Goal: Task Accomplishment & Management: Use online tool/utility

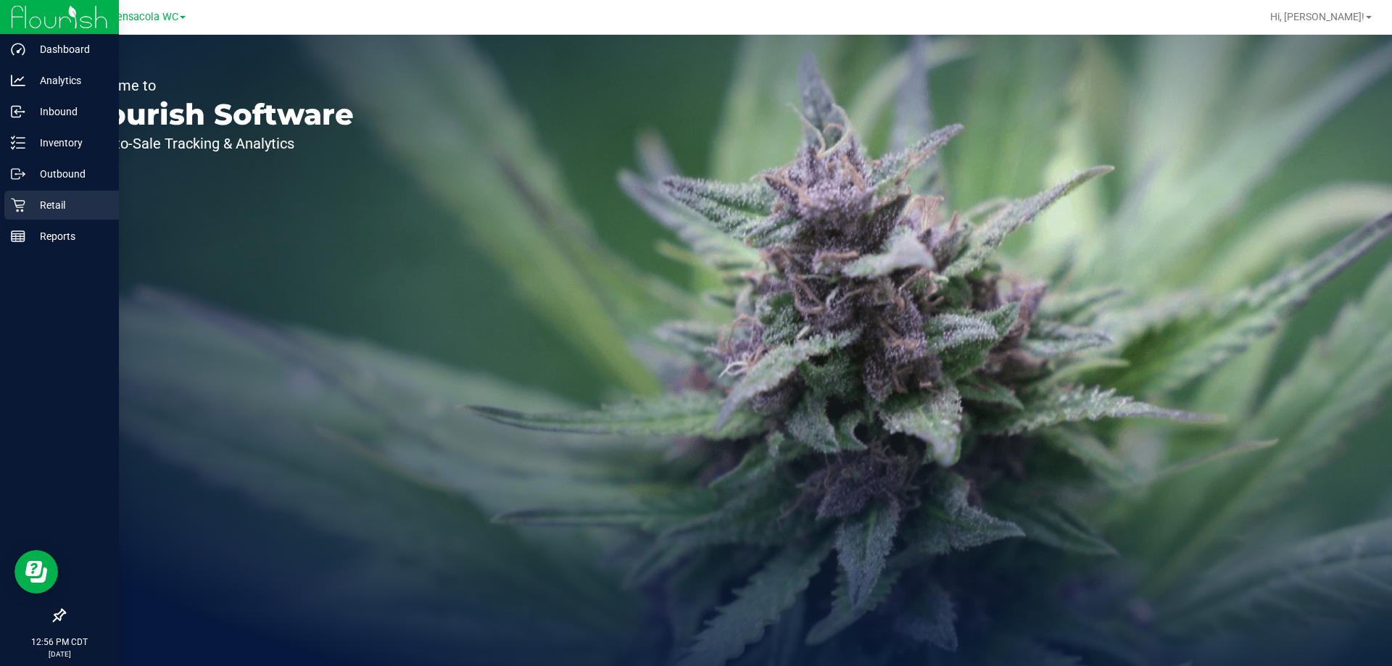
click at [20, 216] on div "Retail" at bounding box center [61, 205] width 115 height 29
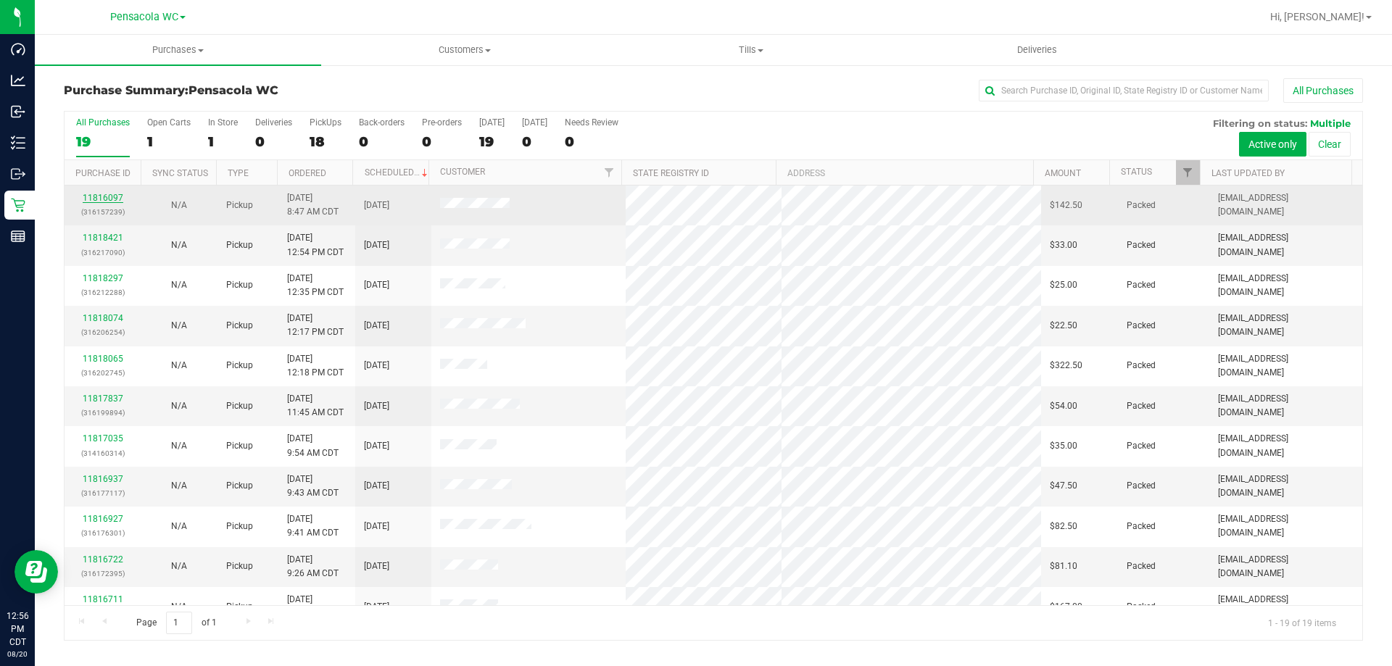
click at [104, 200] on link "11816097" at bounding box center [103, 198] width 41 height 10
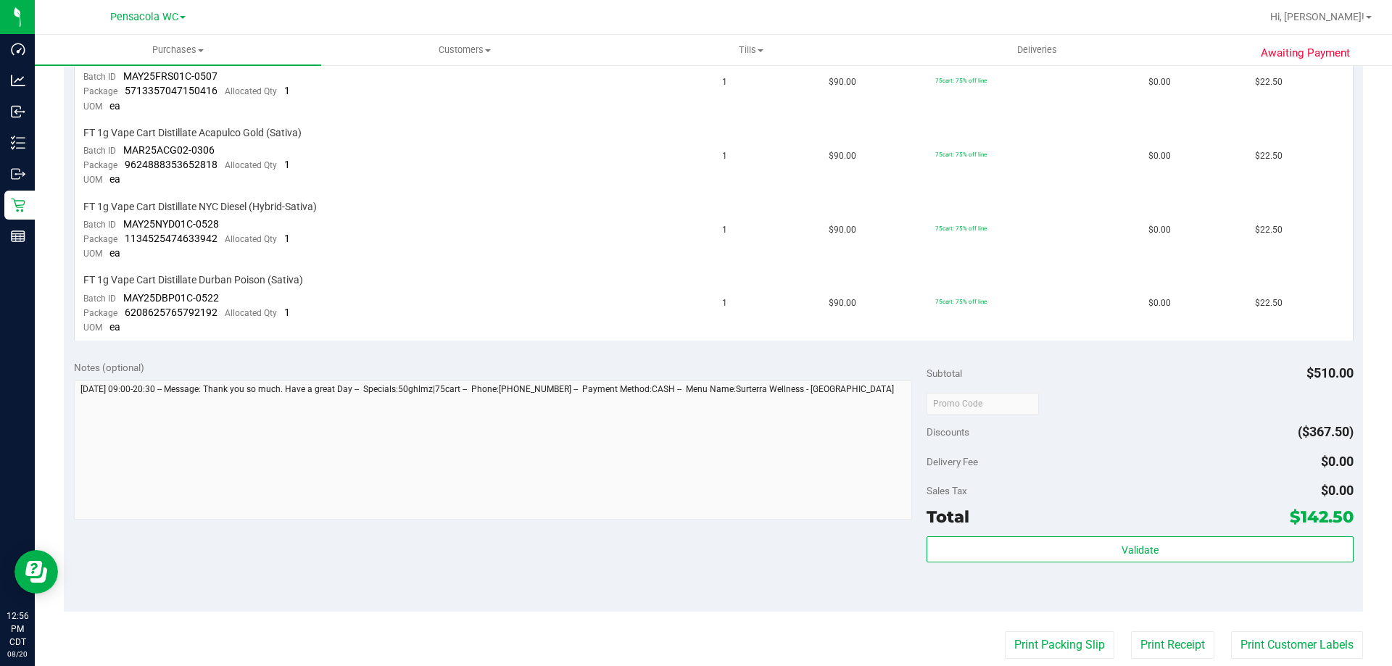
scroll to position [878, 0]
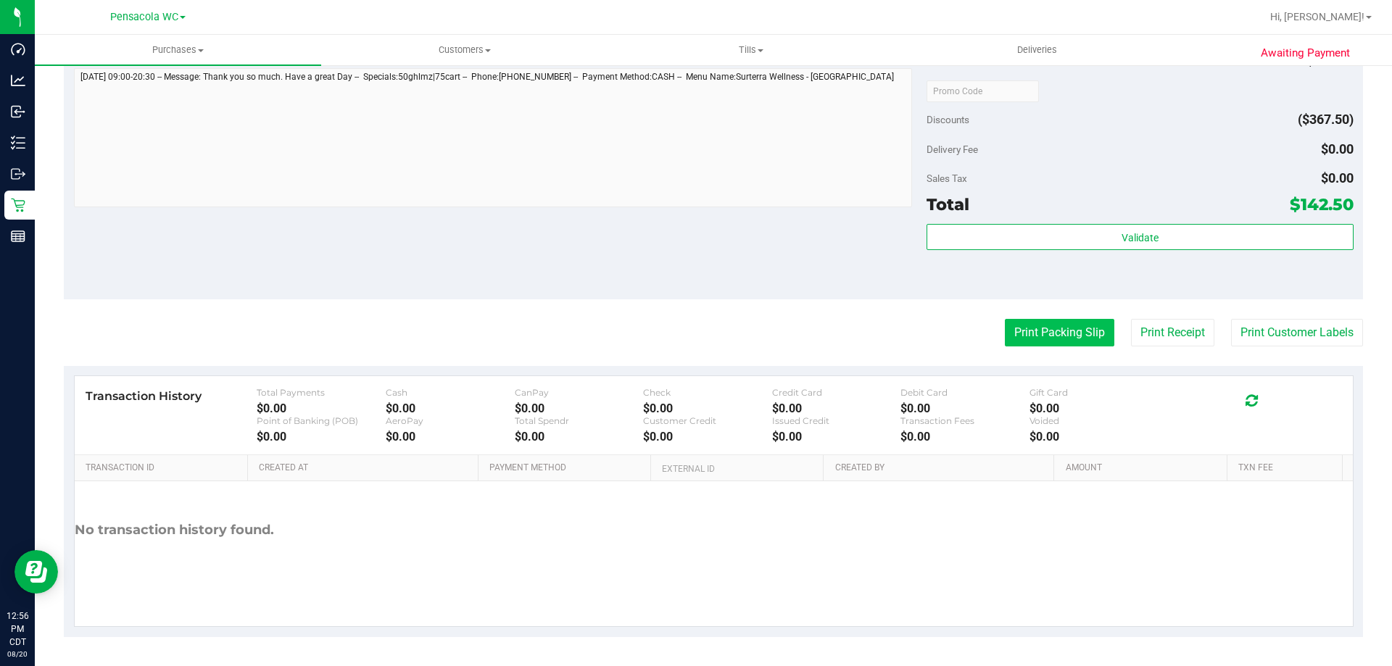
click at [1054, 338] on button "Print Packing Slip" at bounding box center [1059, 333] width 109 height 28
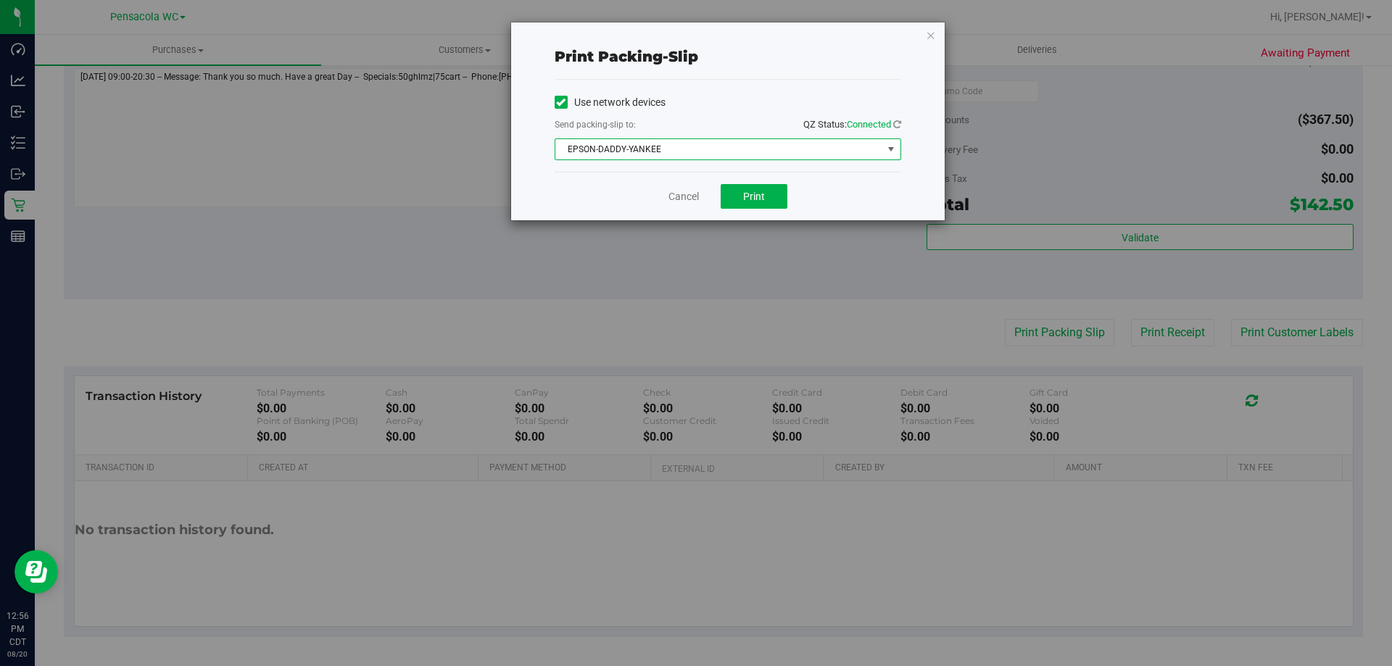
click at [619, 157] on span "EPSON-DADDY-YANKEE" at bounding box center [718, 149] width 327 height 20
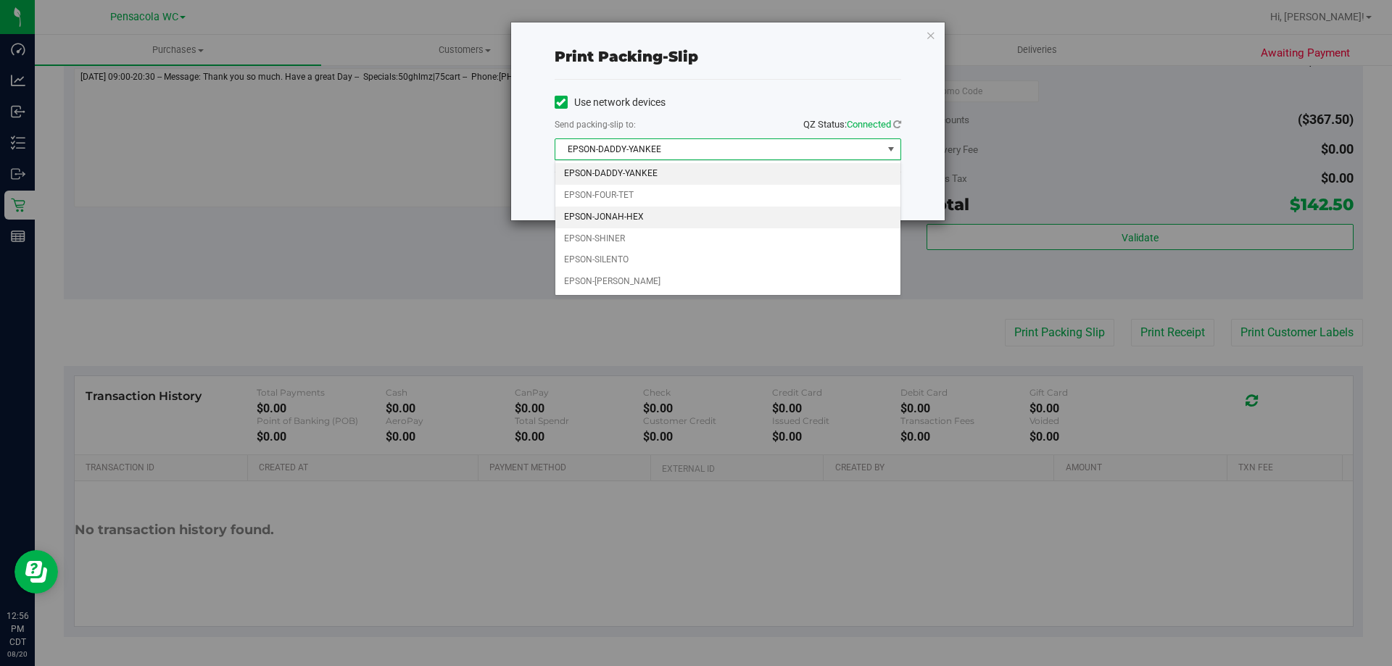
click at [622, 212] on li "EPSON-JONAH-HEX" at bounding box center [727, 218] width 345 height 22
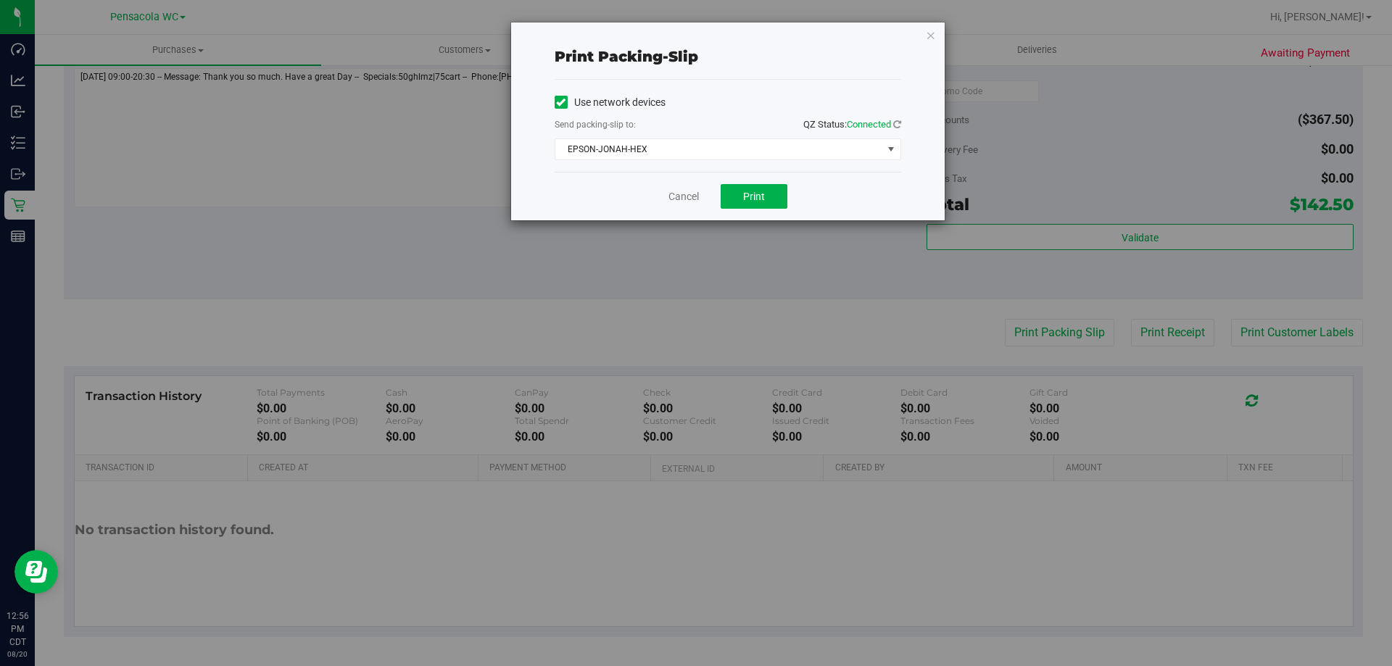
click at [686, 185] on div "Cancel Print" at bounding box center [727, 196] width 346 height 49
click at [684, 198] on link "Cancel" at bounding box center [683, 196] width 30 height 15
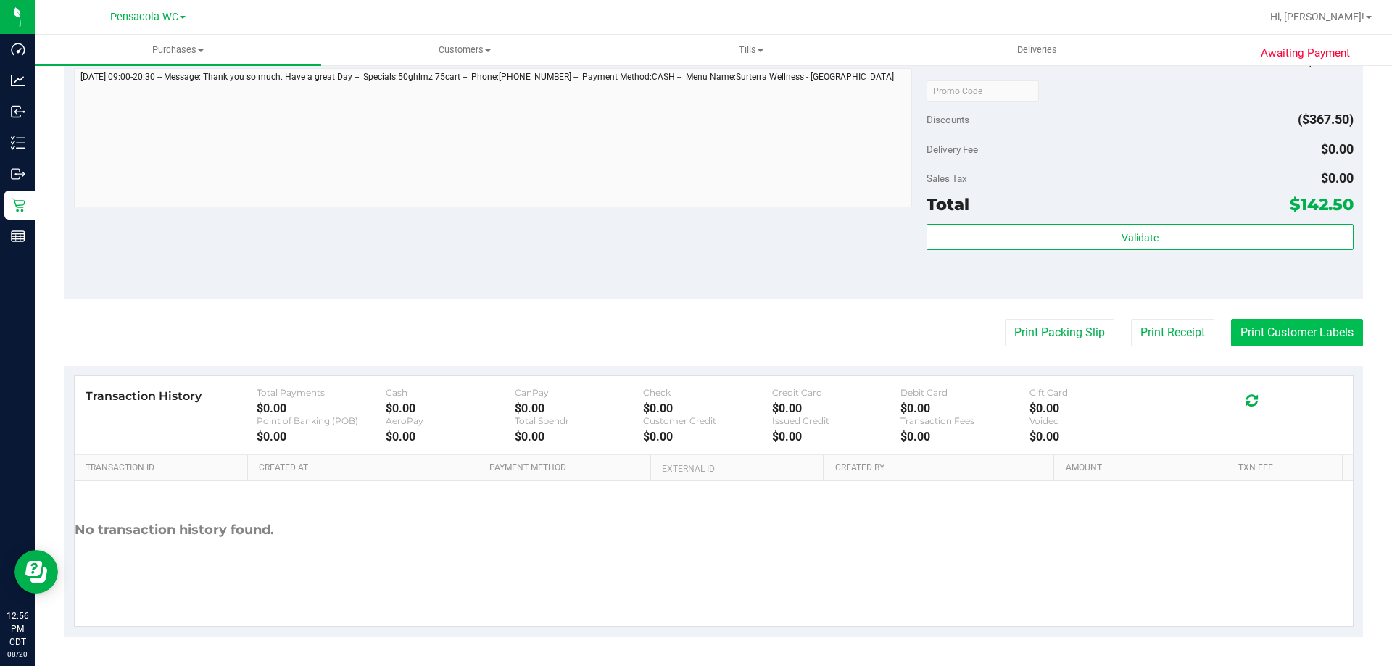
click at [1261, 334] on button "Print Customer Labels" at bounding box center [1297, 333] width 132 height 28
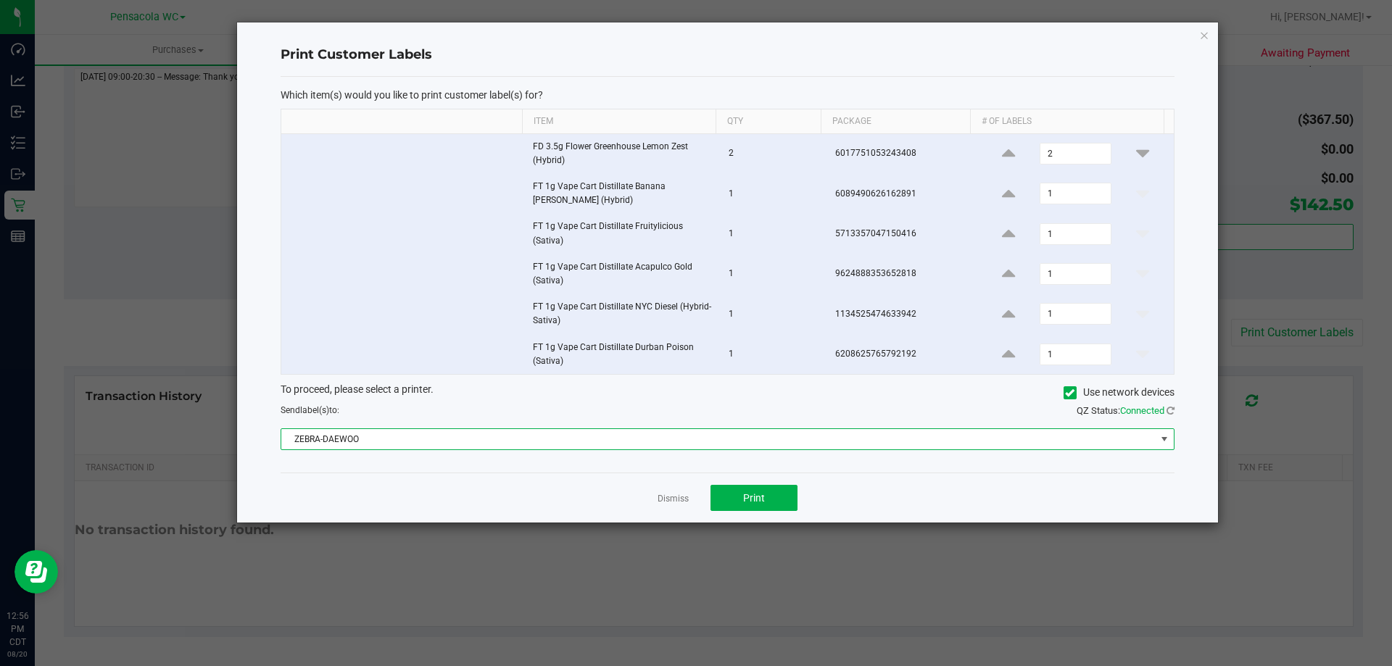
click at [390, 431] on span "ZEBRA-DAEWOO" at bounding box center [718, 439] width 874 height 20
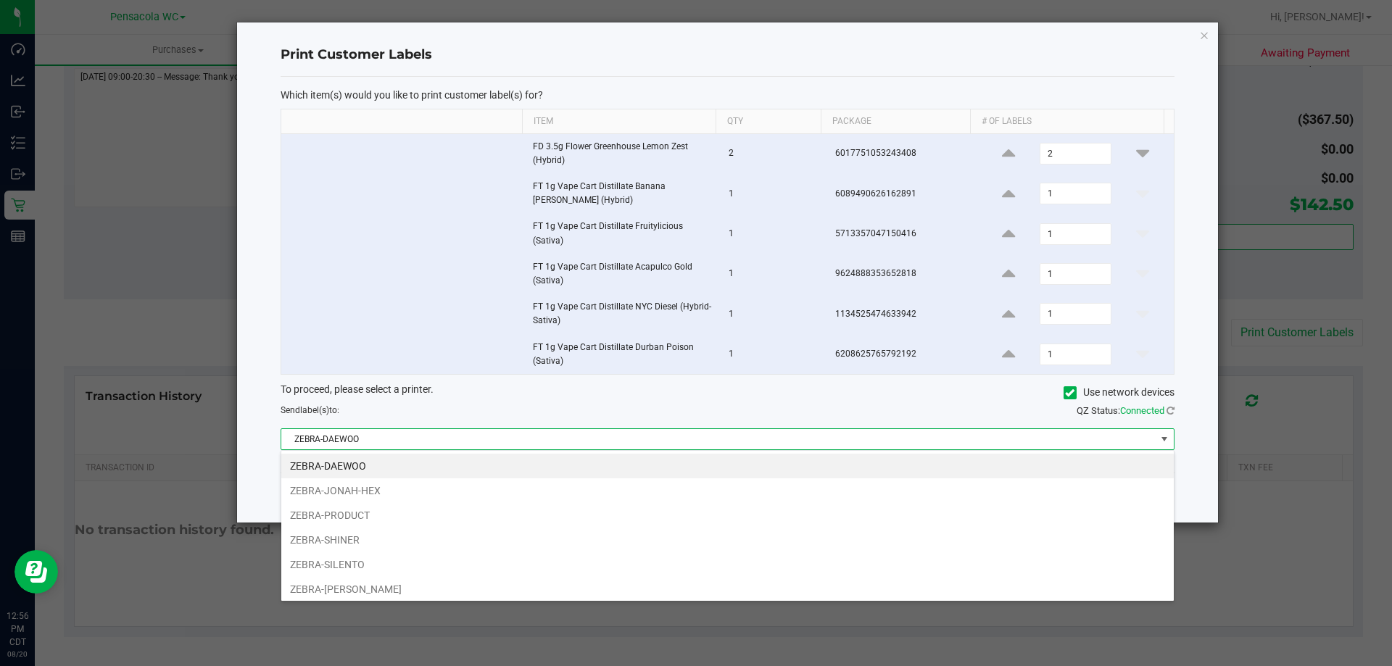
scroll to position [22, 893]
click at [399, 494] on li "ZEBRA-JONAH-HEX" at bounding box center [727, 490] width 892 height 25
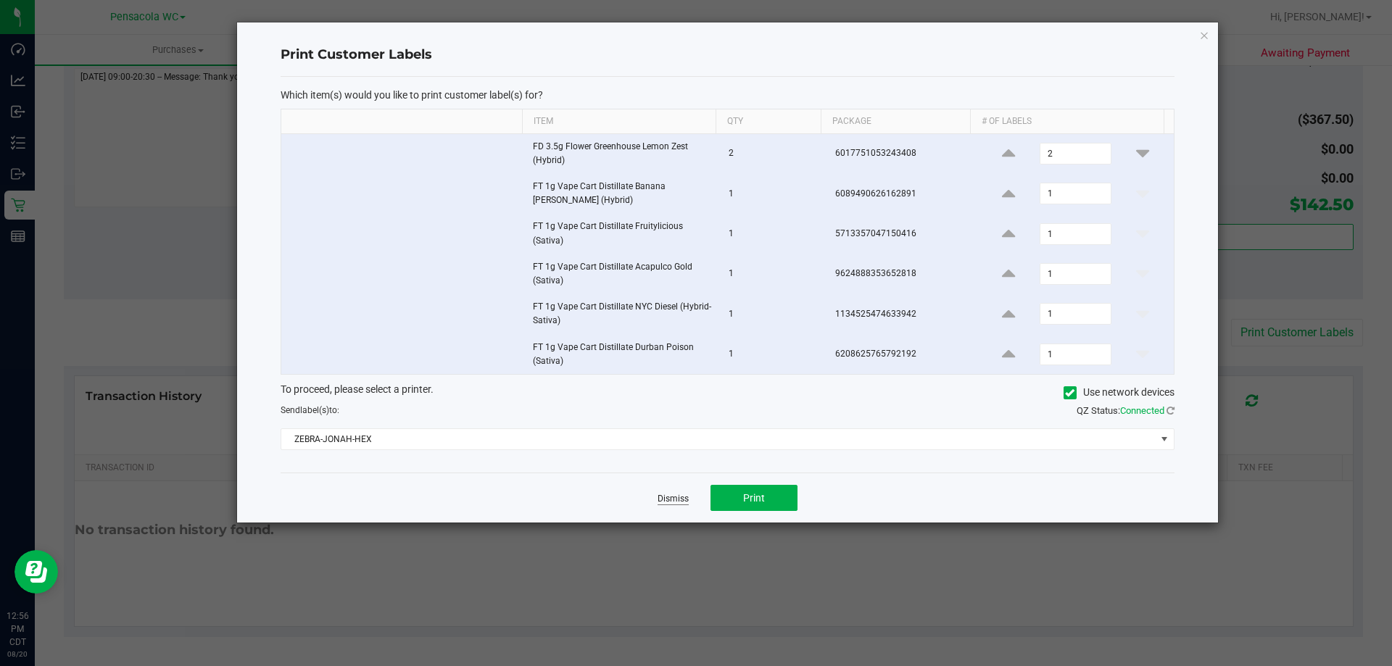
click at [682, 502] on link "Dismiss" at bounding box center [672, 499] width 31 height 12
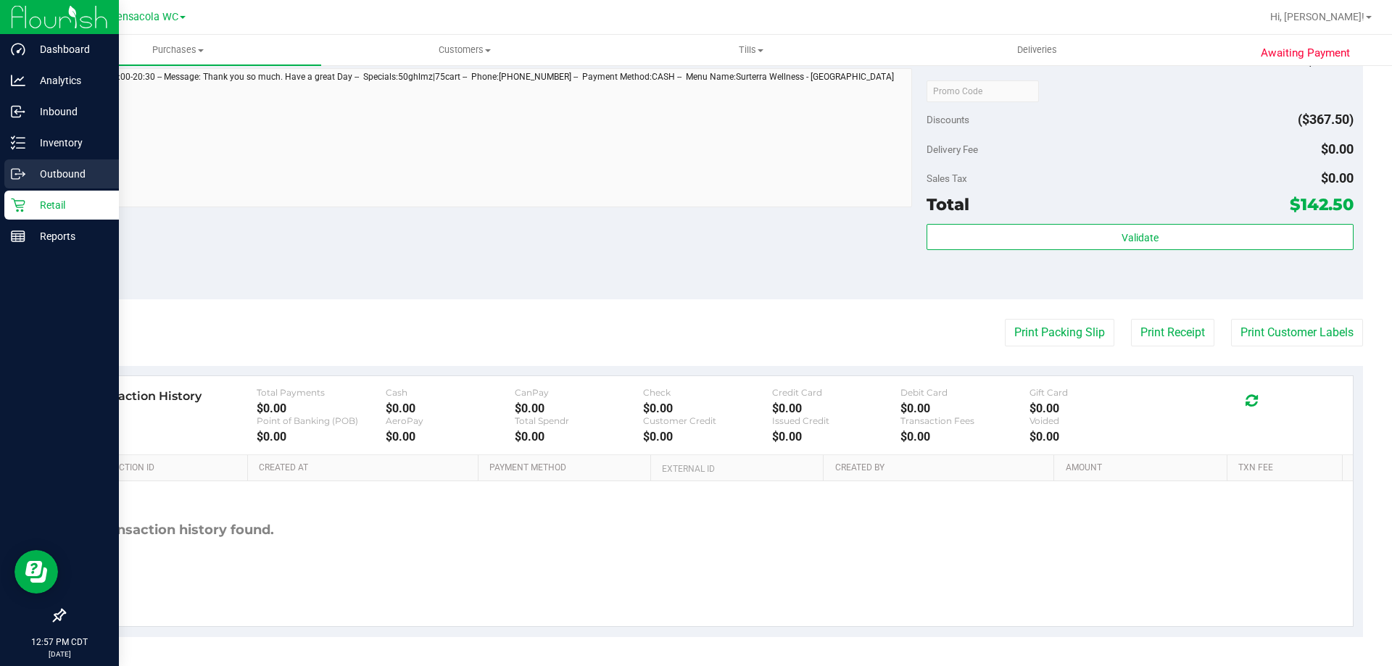
drag, startPoint x: 20, startPoint y: 177, endPoint x: 28, endPoint y: 189, distance: 14.3
click at [20, 178] on icon at bounding box center [18, 174] width 14 height 14
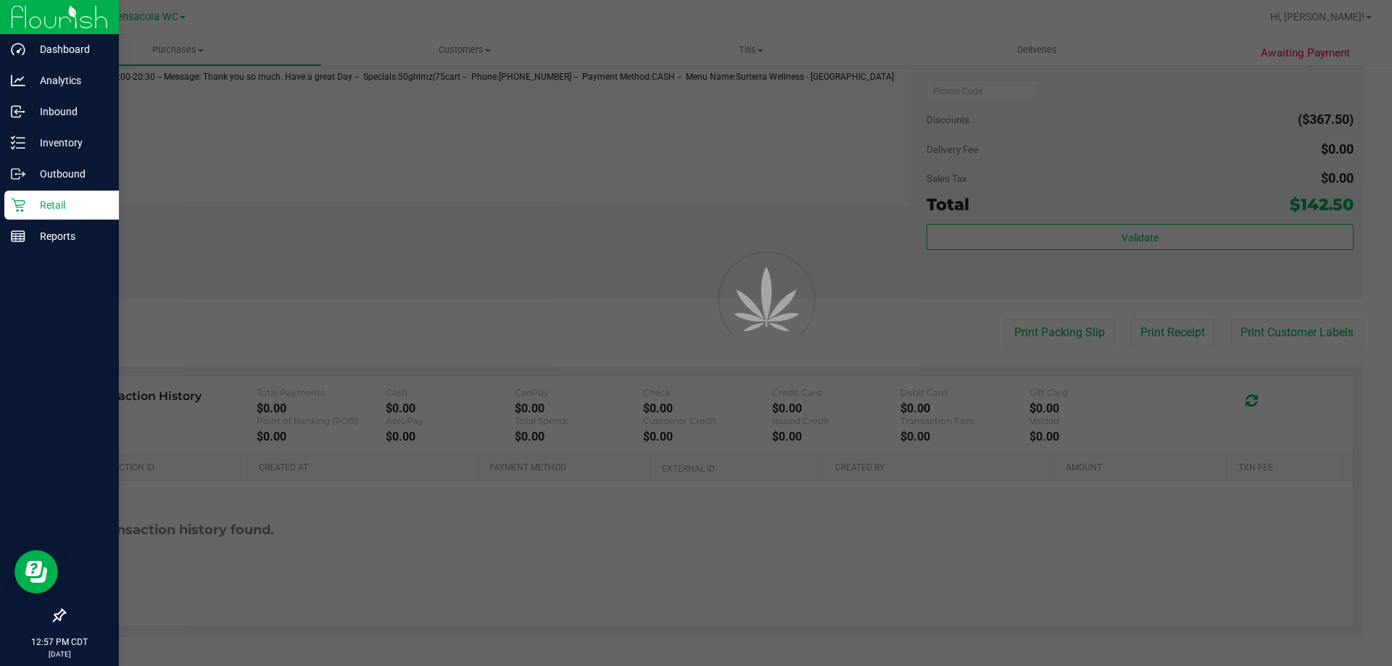
click at [28, 193] on div "Retail" at bounding box center [61, 205] width 115 height 29
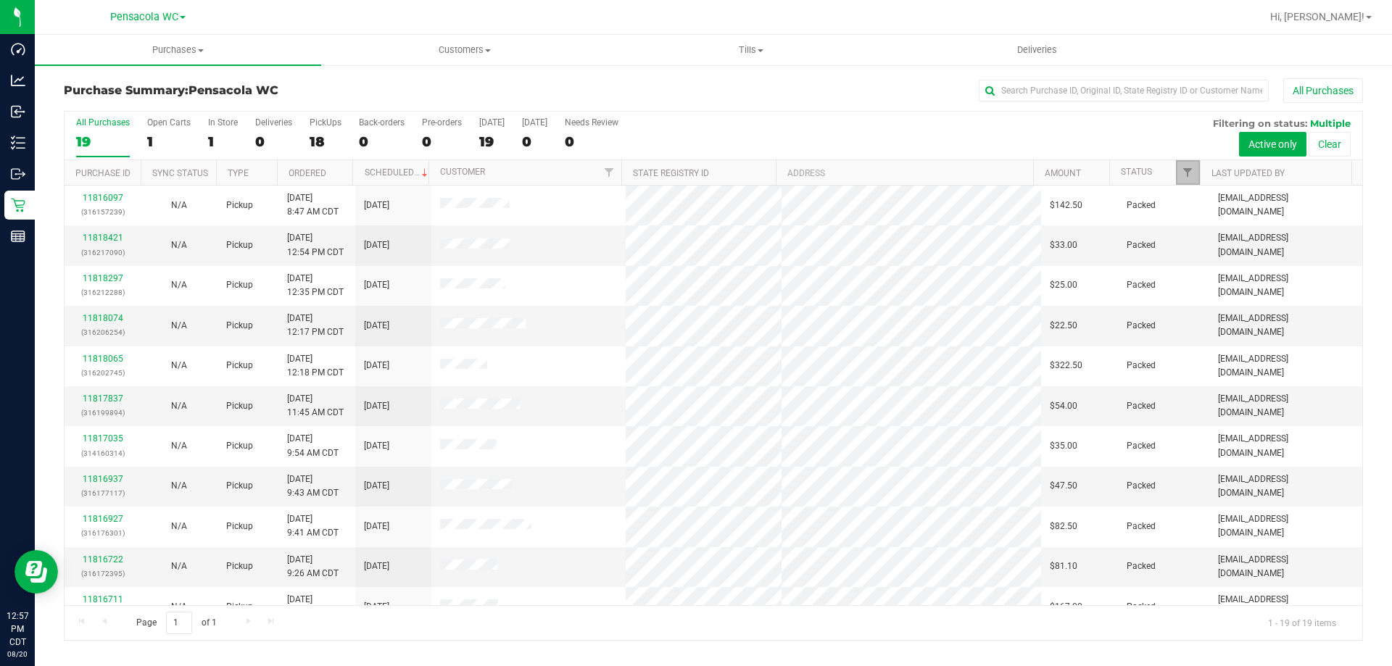
click at [1188, 180] on link "Filter" at bounding box center [1188, 172] width 24 height 25
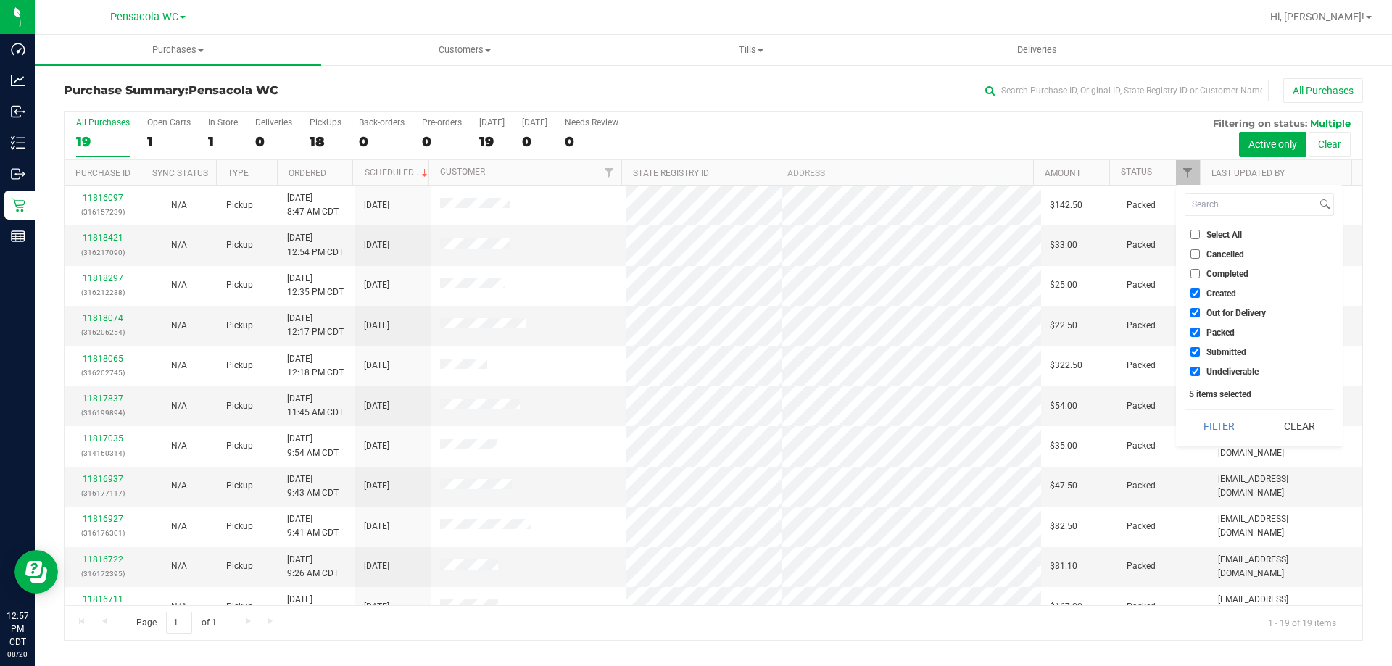
click at [1194, 237] on input "Select All" at bounding box center [1194, 234] width 9 height 9
checkbox input "true"
click at [1194, 237] on input "Select All" at bounding box center [1194, 234] width 9 height 9
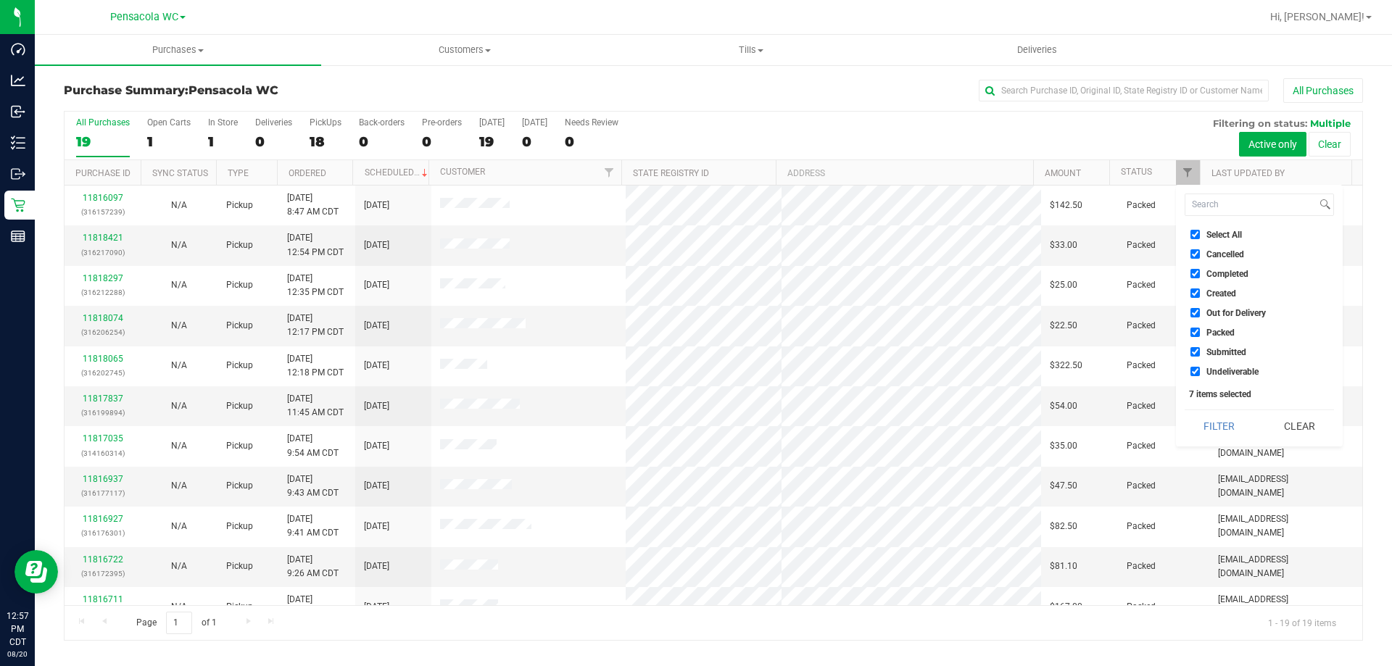
checkbox input "false"
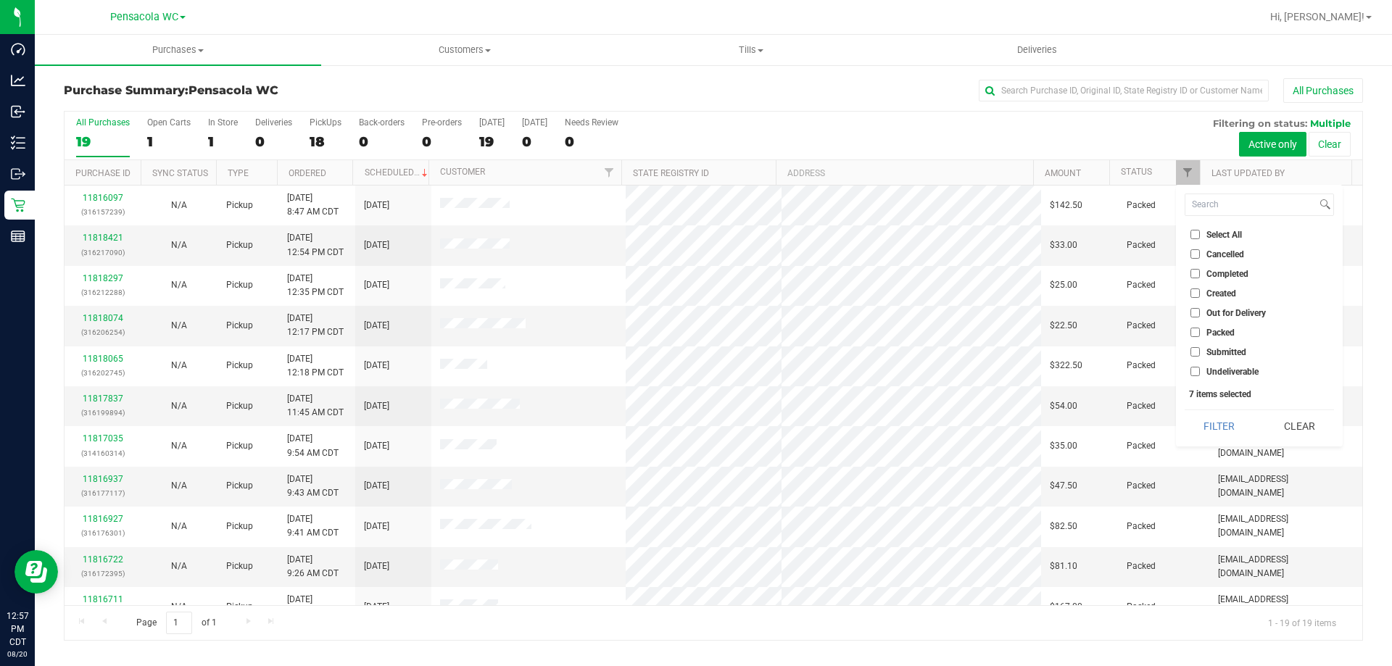
checkbox input "false"
click at [1206, 348] on span "Submitted" at bounding box center [1226, 352] width 40 height 9
click at [1200, 348] on input "Submitted" at bounding box center [1194, 351] width 9 height 9
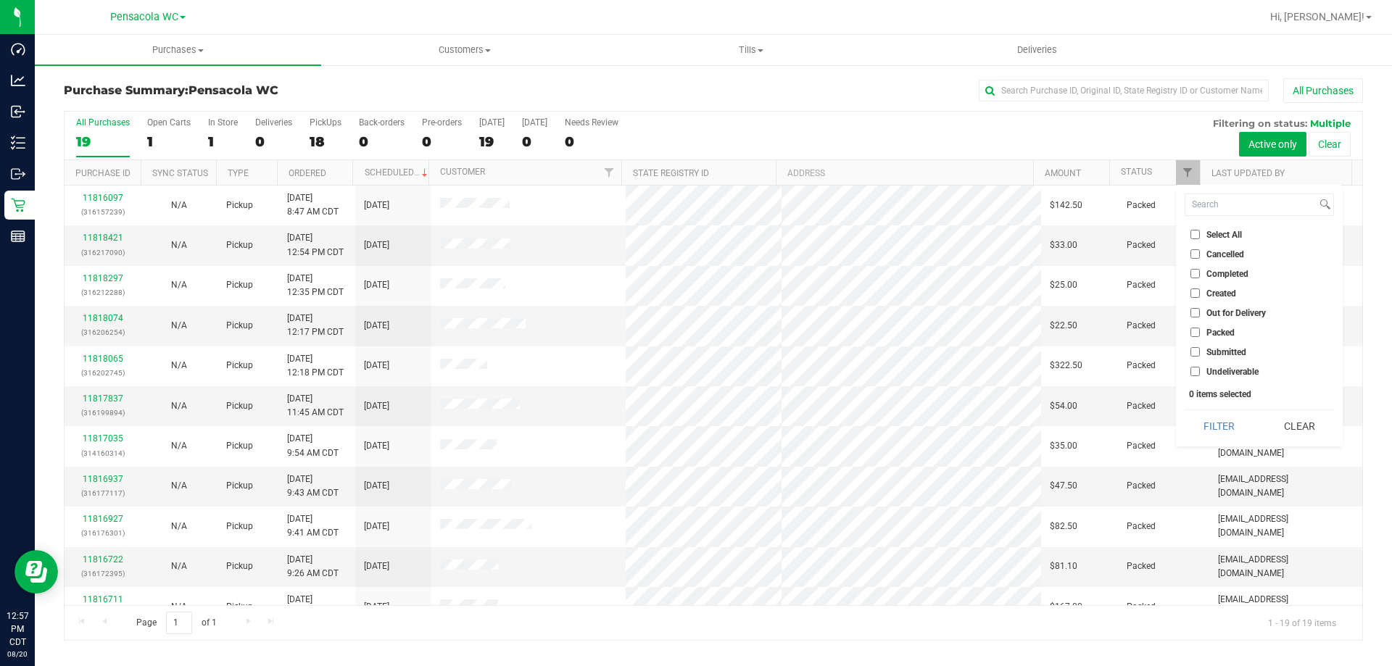
checkbox input "true"
click at [1226, 420] on button "Filter" at bounding box center [1219, 426] width 70 height 32
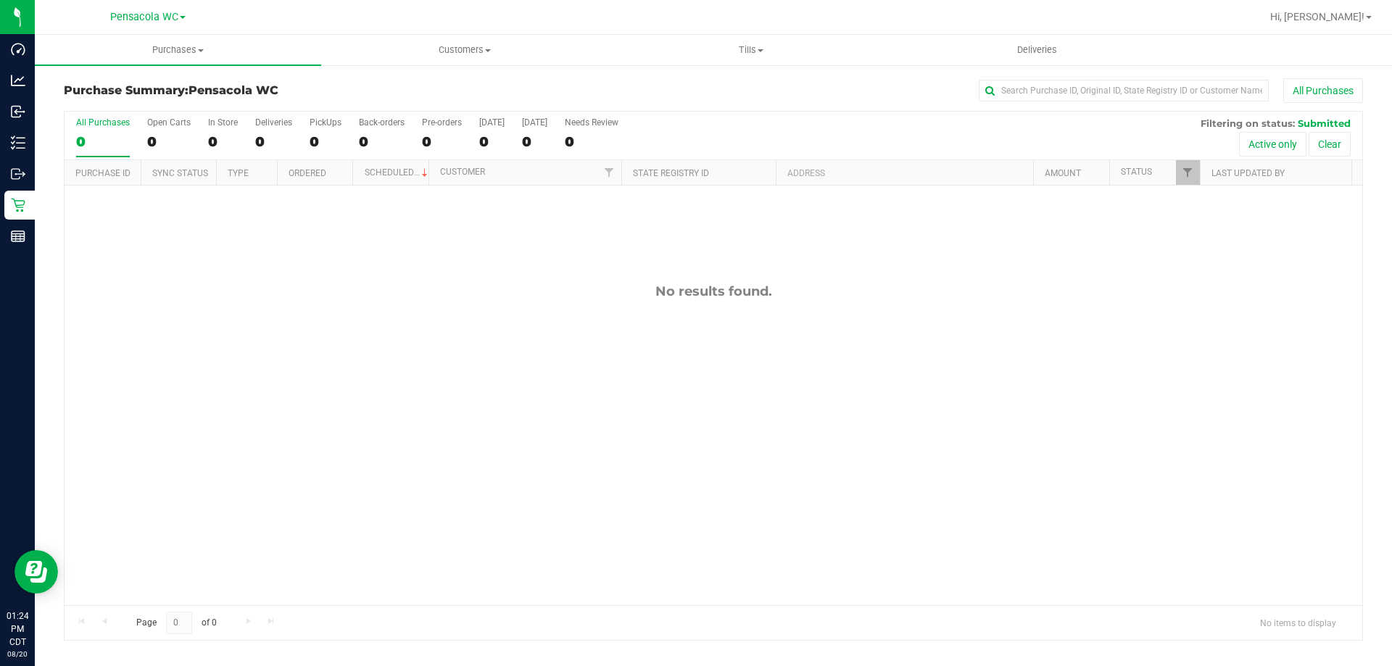
click at [148, 286] on div "No results found." at bounding box center [713, 291] width 1297 height 16
click at [148, 288] on div "No results found." at bounding box center [713, 444] width 1297 height 517
click at [1353, 12] on span "Hi, [PERSON_NAME]!" at bounding box center [1317, 17] width 94 height 12
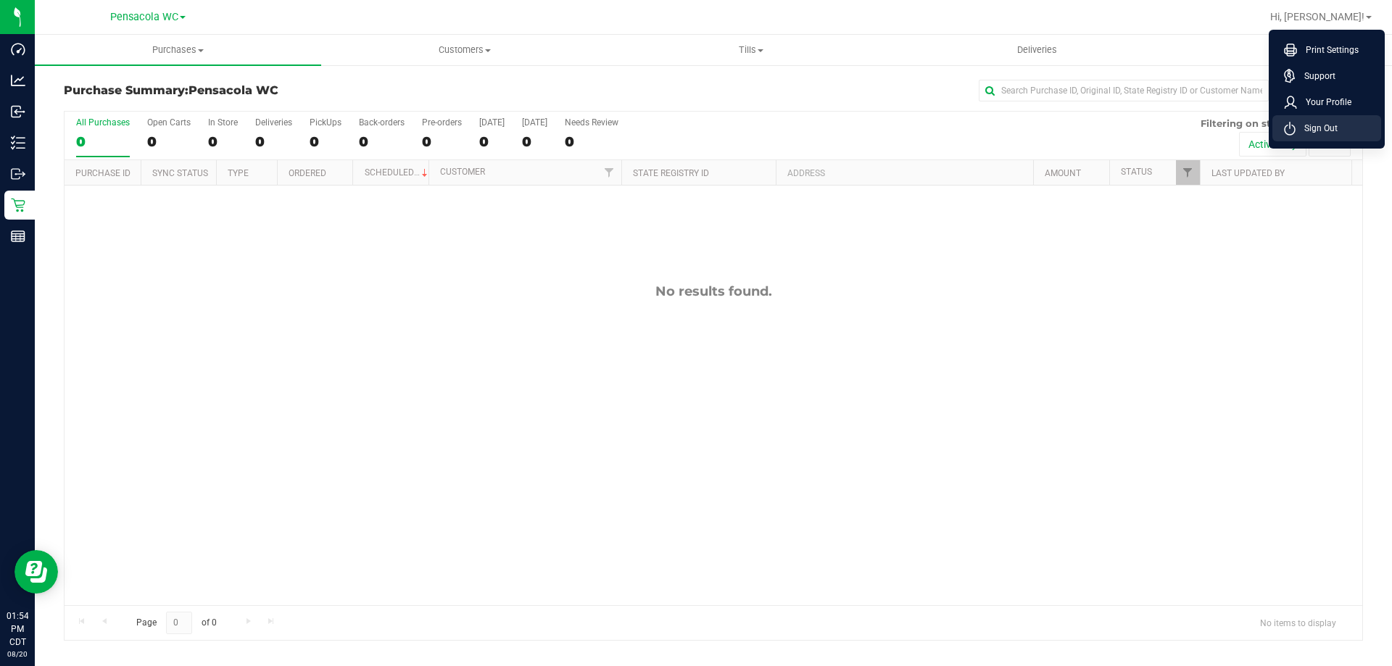
click at [1332, 127] on span "Sign Out" at bounding box center [1316, 128] width 42 height 14
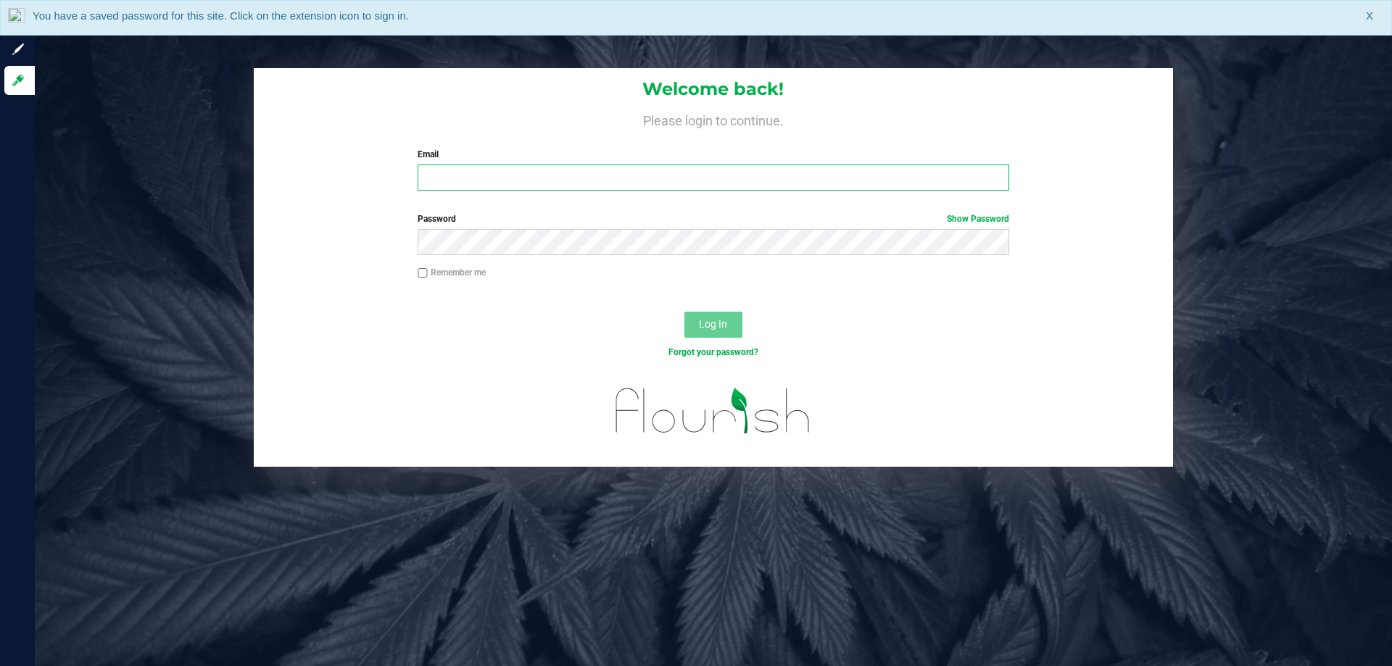
click at [723, 178] on input "Email" at bounding box center [712, 178] width 591 height 26
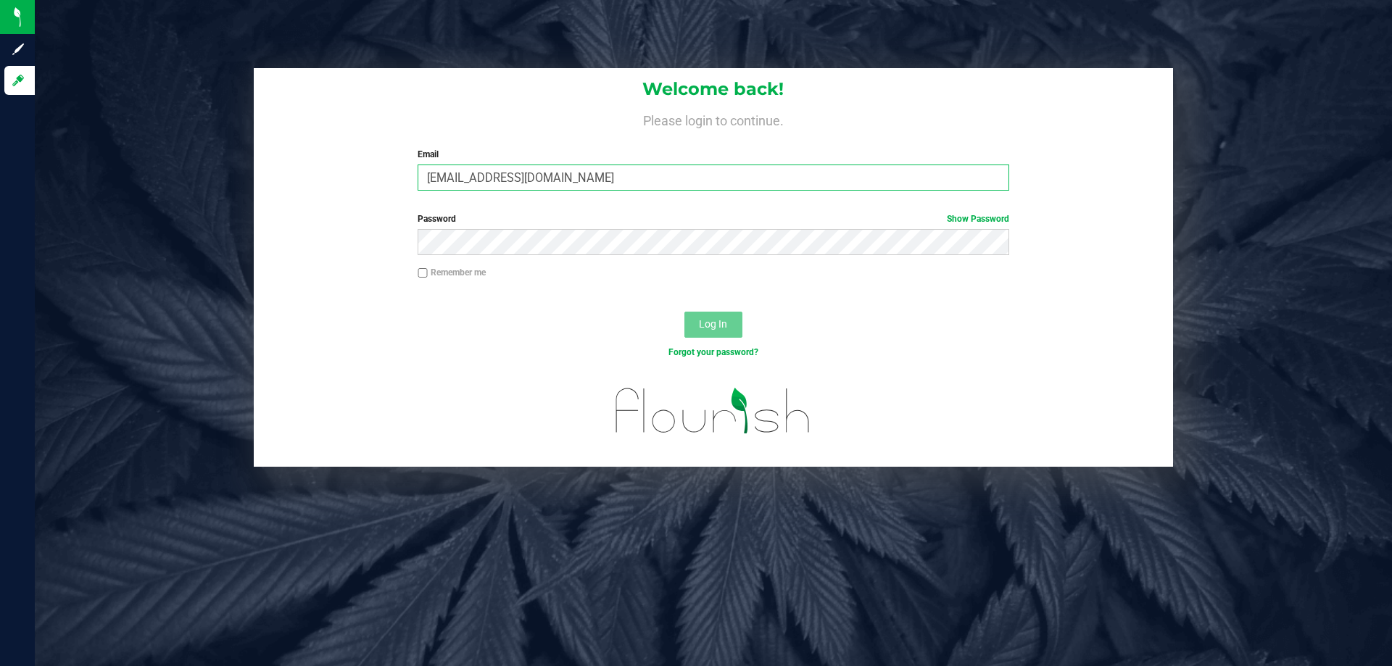
type input "sschilling@liveparallel.com"
click at [684, 312] on button "Log In" at bounding box center [713, 325] width 58 height 26
click at [971, 215] on link "Show Password" at bounding box center [978, 219] width 62 height 10
click at [684, 312] on button "Log In" at bounding box center [713, 325] width 58 height 26
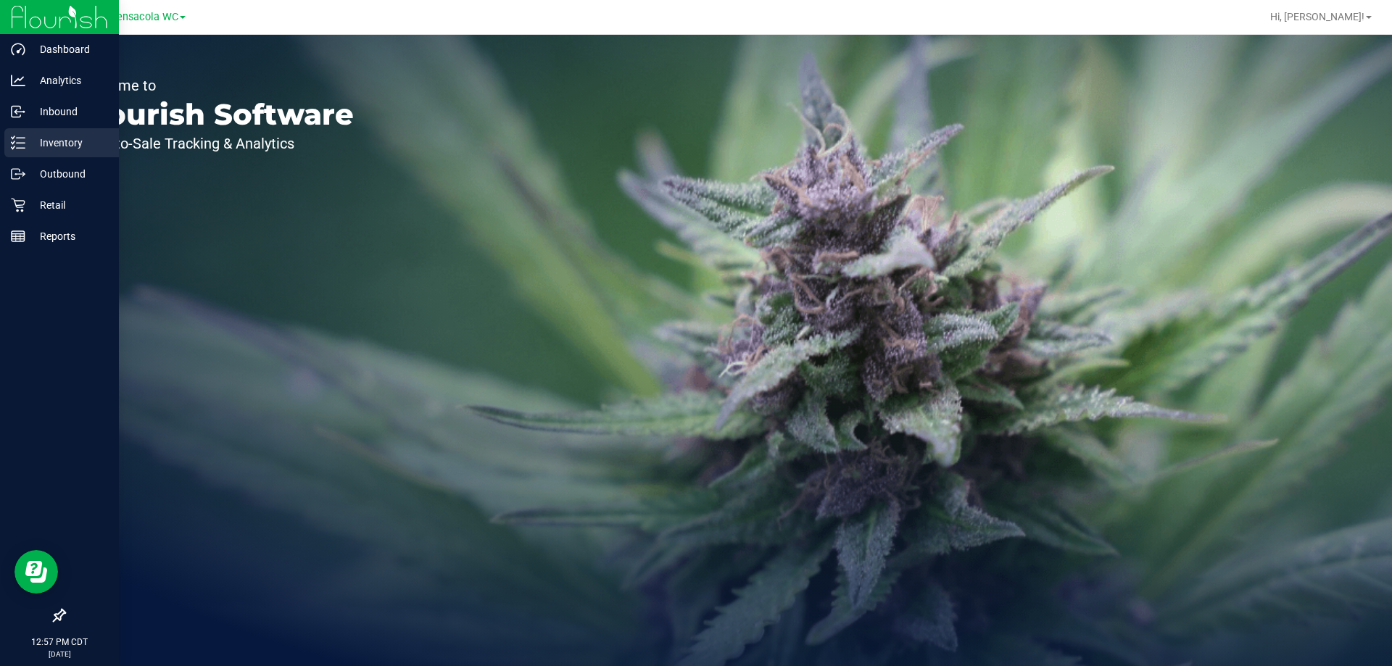
click at [41, 132] on div "Inventory" at bounding box center [61, 142] width 115 height 29
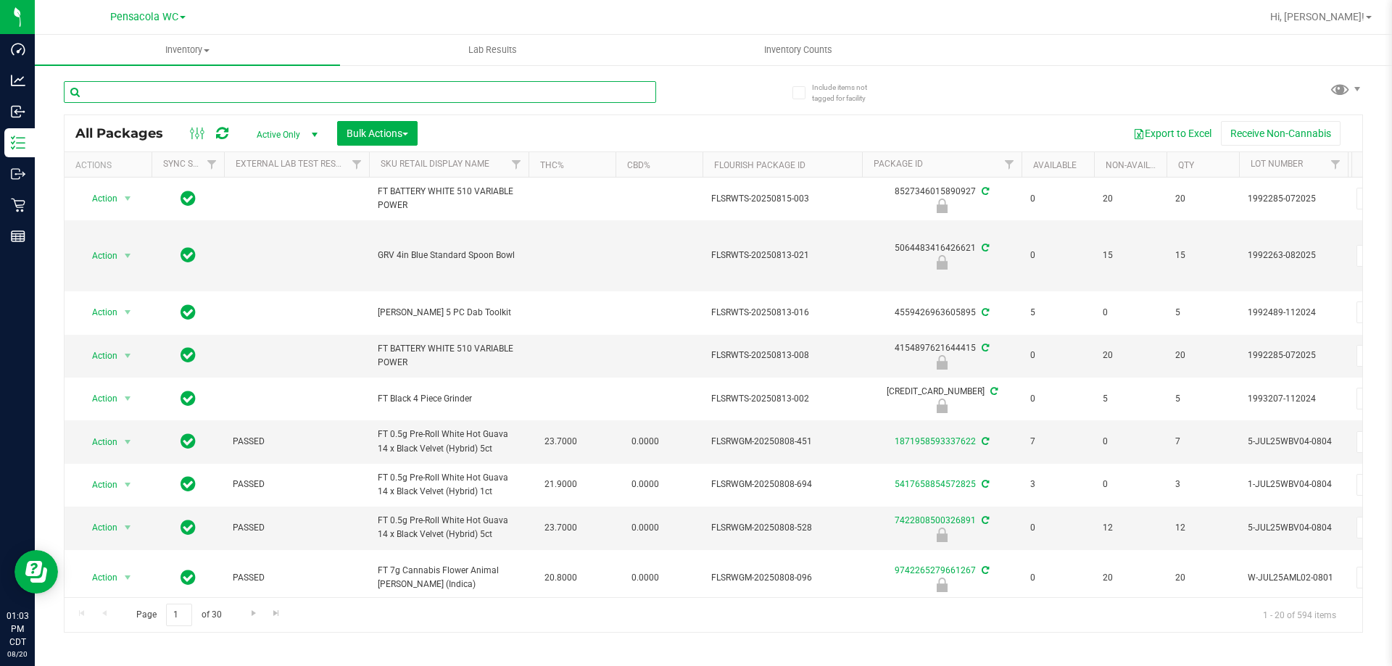
click at [327, 89] on input "text" at bounding box center [360, 92] width 592 height 22
paste input "FEB25BZK01C-0217"
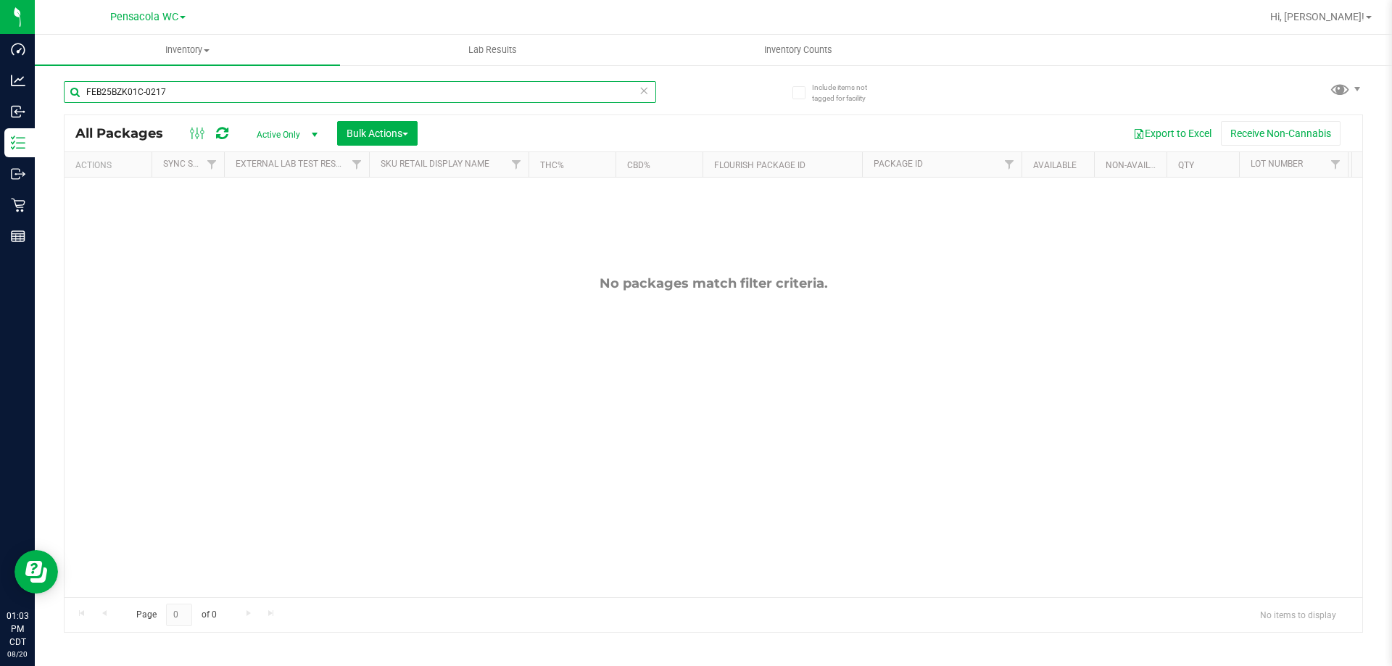
click at [236, 96] on input "FEB25BZK01C-0217" at bounding box center [360, 92] width 592 height 22
type input "F"
paste input "FEB25WZK02-0304"
click at [231, 96] on input "FEB25WZK02-0304" at bounding box center [360, 92] width 592 height 22
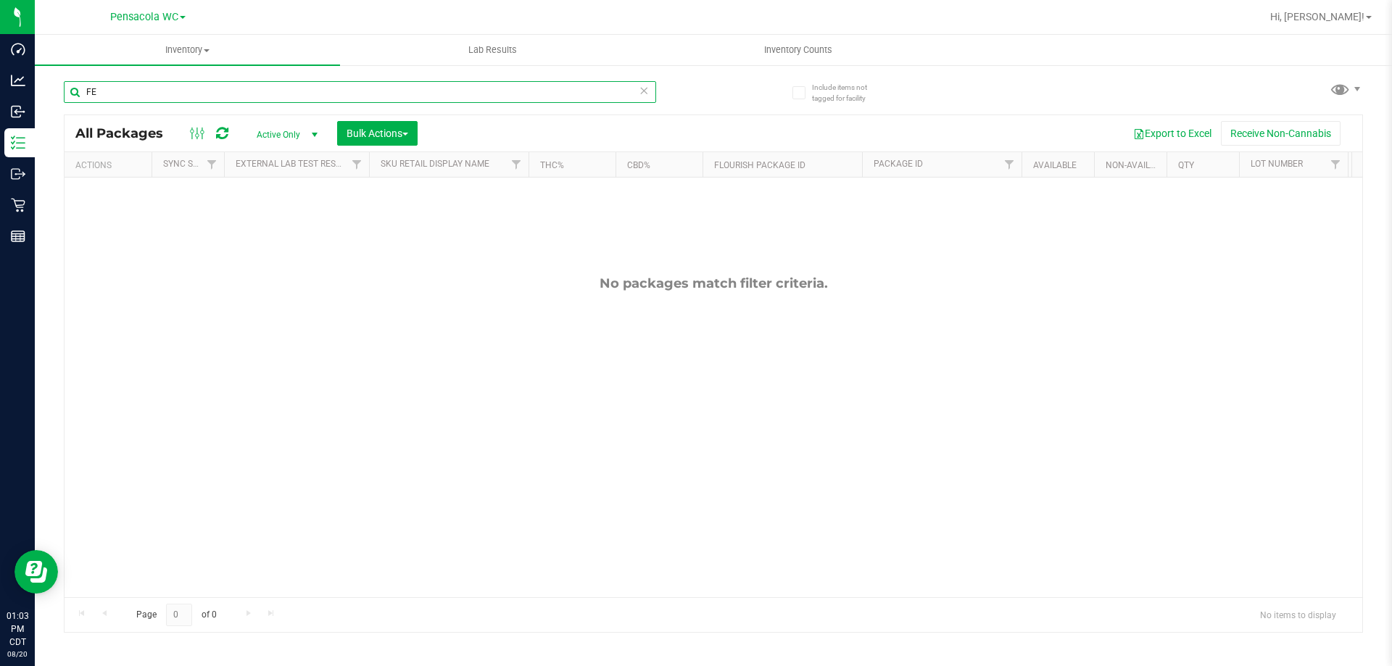
type input "F"
paste input "JUN23PPU01-0607"
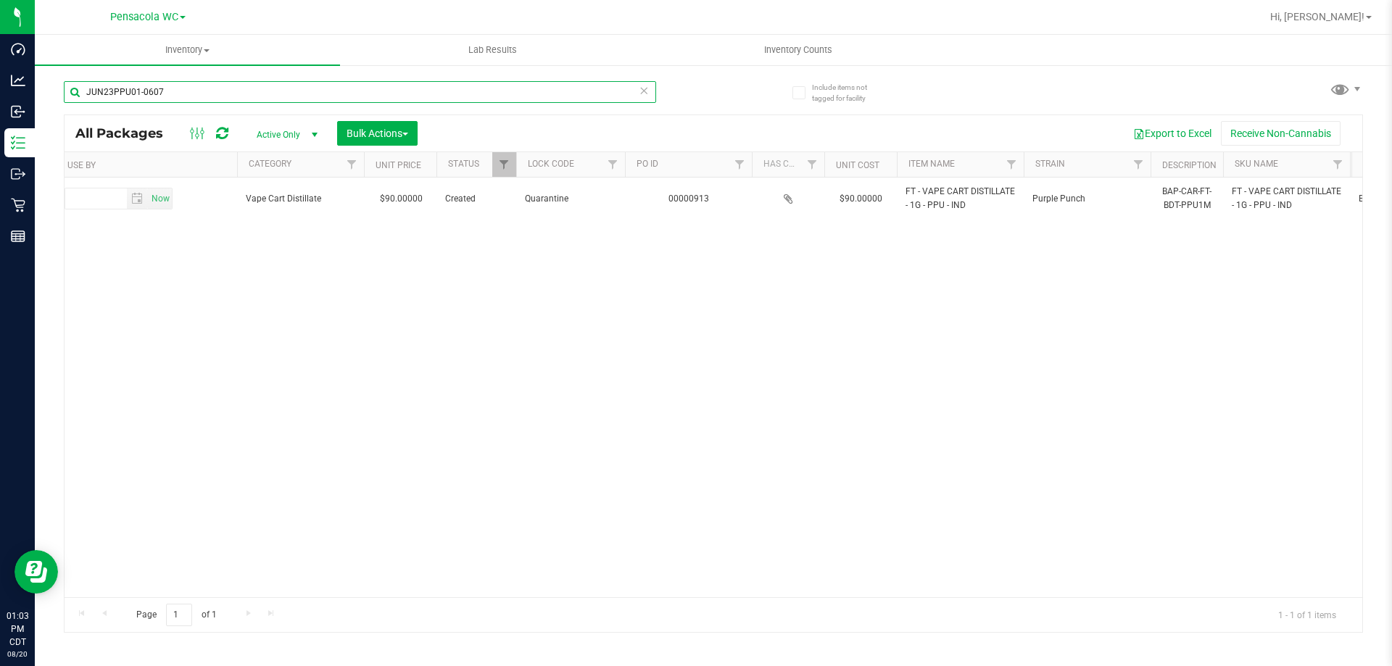
scroll to position [0, 1339]
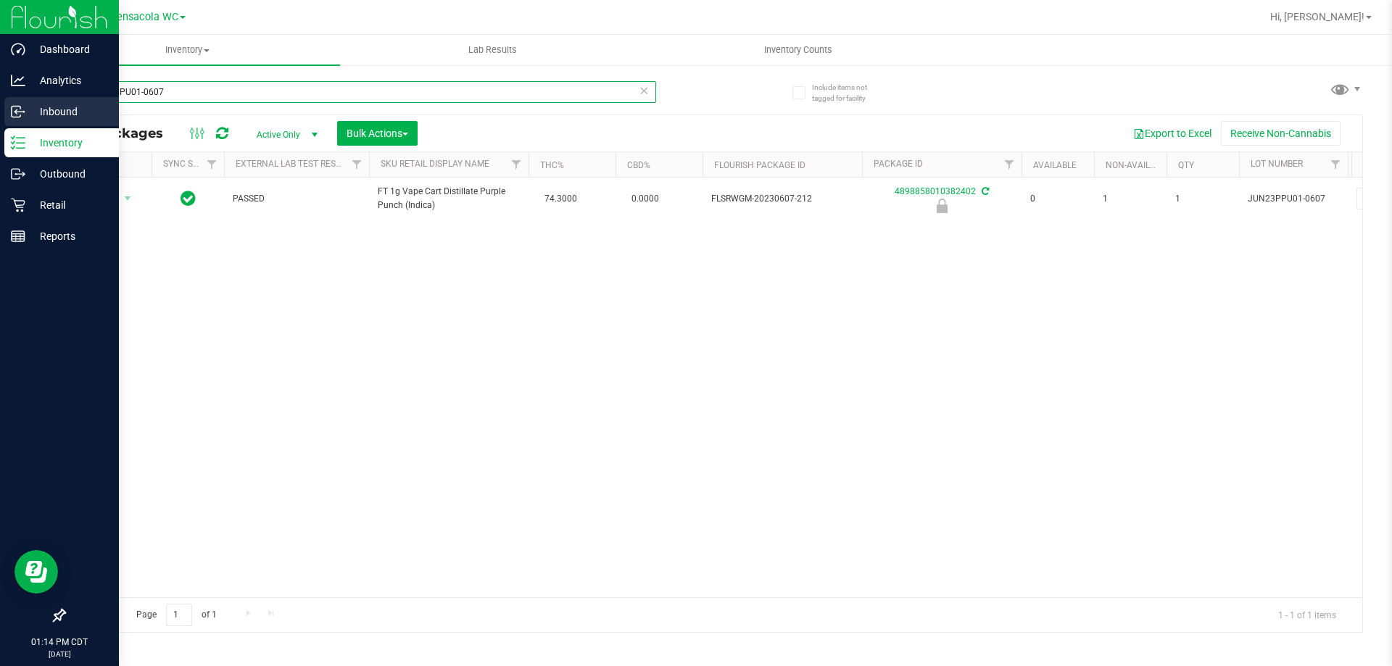
drag, startPoint x: 249, startPoint y: 95, endPoint x: 0, endPoint y: 112, distance: 249.9
click at [0, 112] on div "Dashboard Analytics Inbound Inventory Outbound Retail Reports 01:14 PM CDT [DAT…" at bounding box center [696, 333] width 1392 height 666
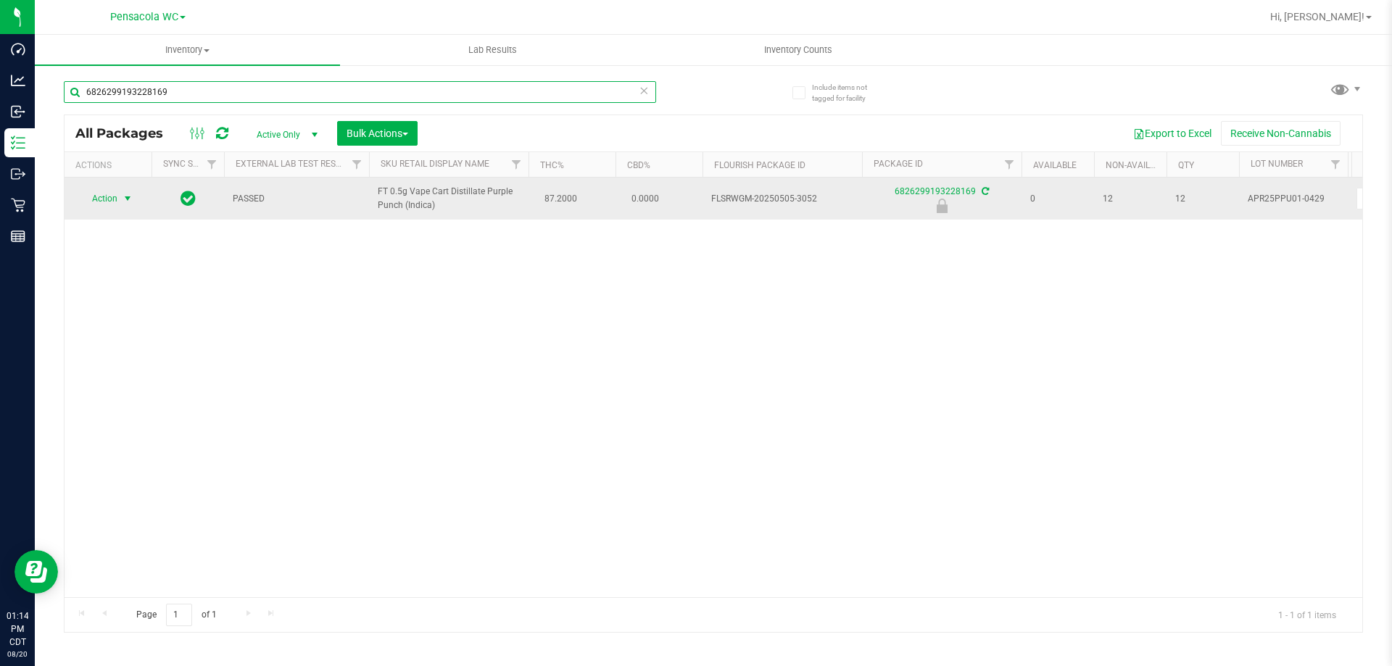
type input "6826299193228169"
click at [122, 193] on span "select" at bounding box center [128, 199] width 12 height 12
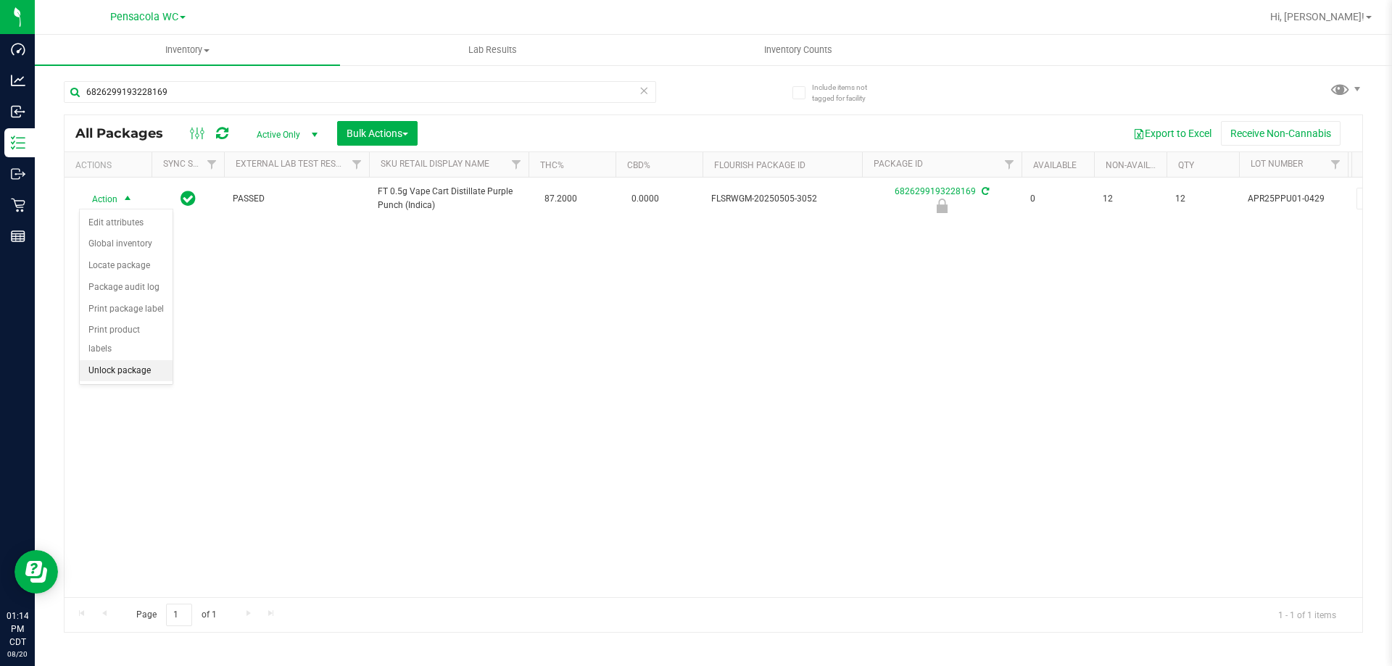
click at [134, 360] on li "Unlock package" at bounding box center [126, 371] width 93 height 22
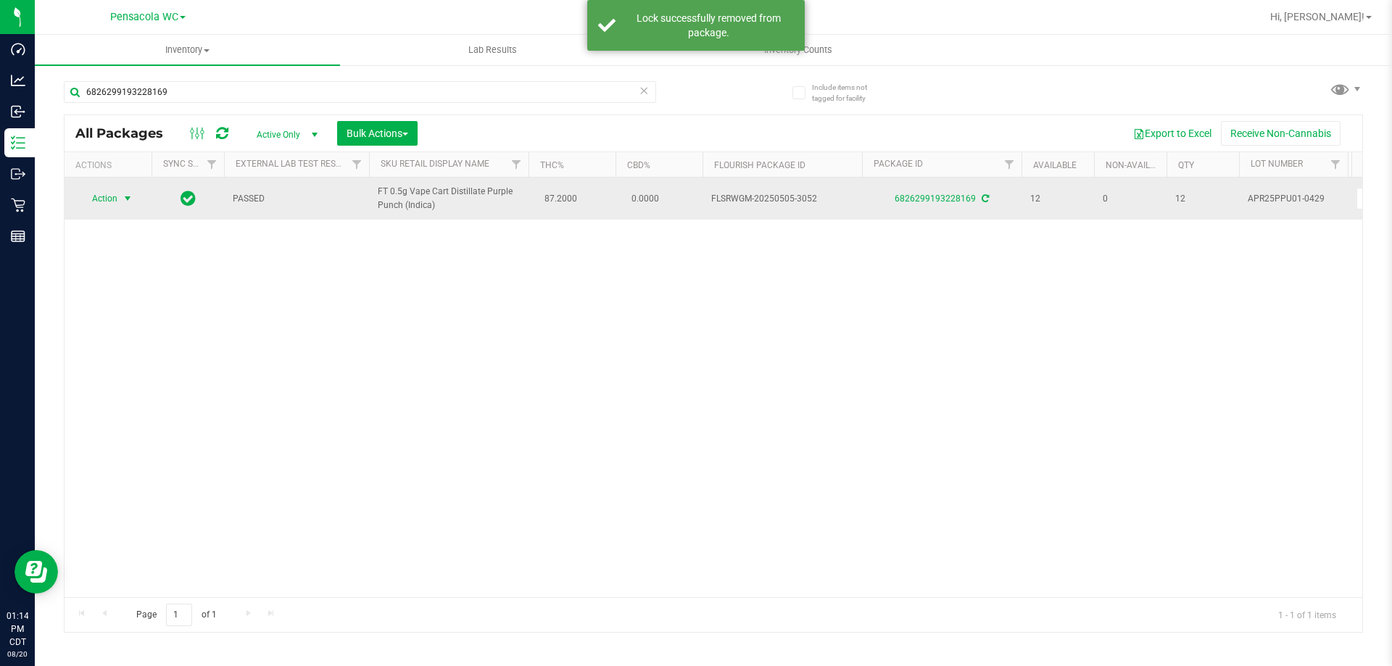
click at [107, 196] on span "Action" at bounding box center [98, 198] width 39 height 20
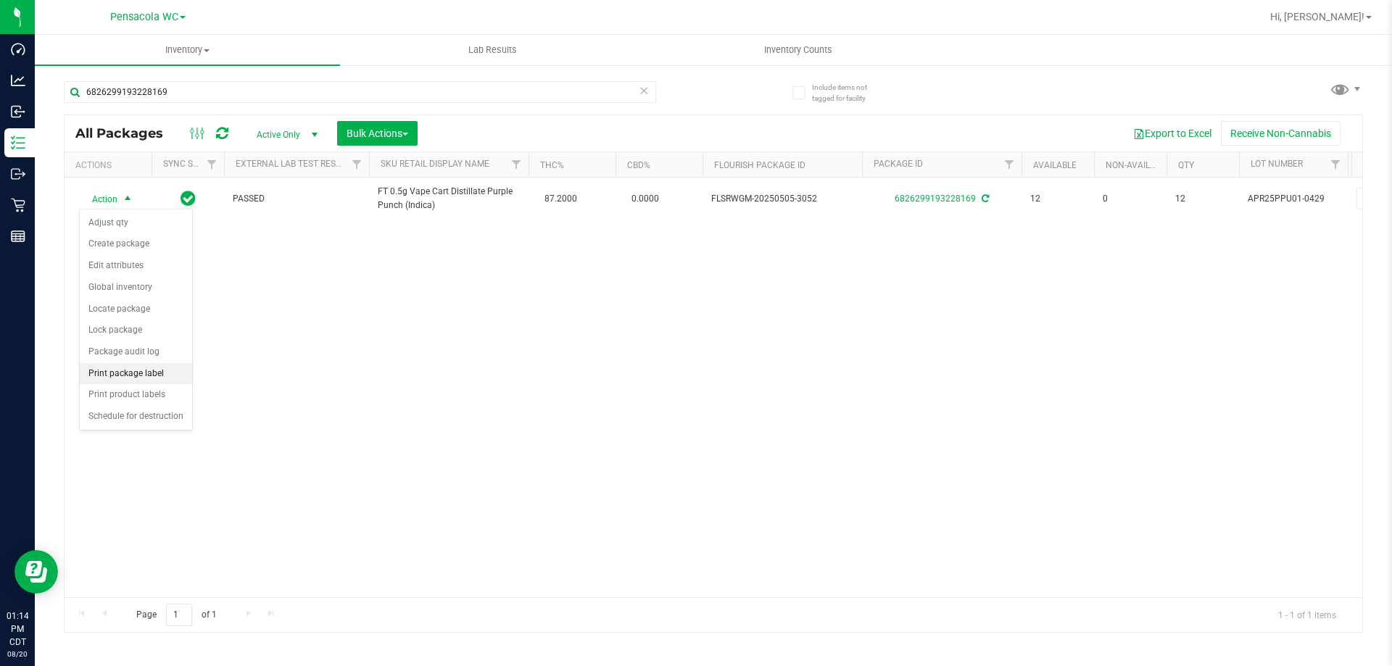
click at [162, 373] on li "Print package label" at bounding box center [136, 374] width 112 height 22
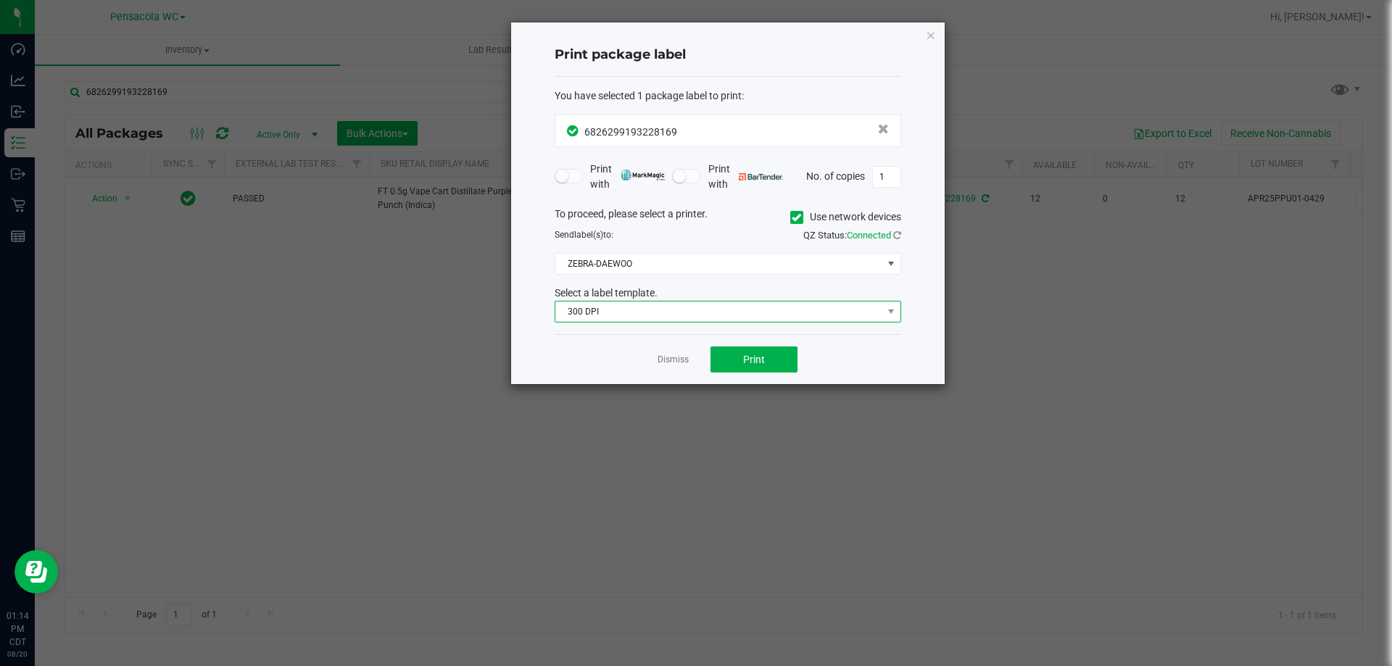
click at [642, 313] on span "300 DPI" at bounding box center [718, 312] width 327 height 20
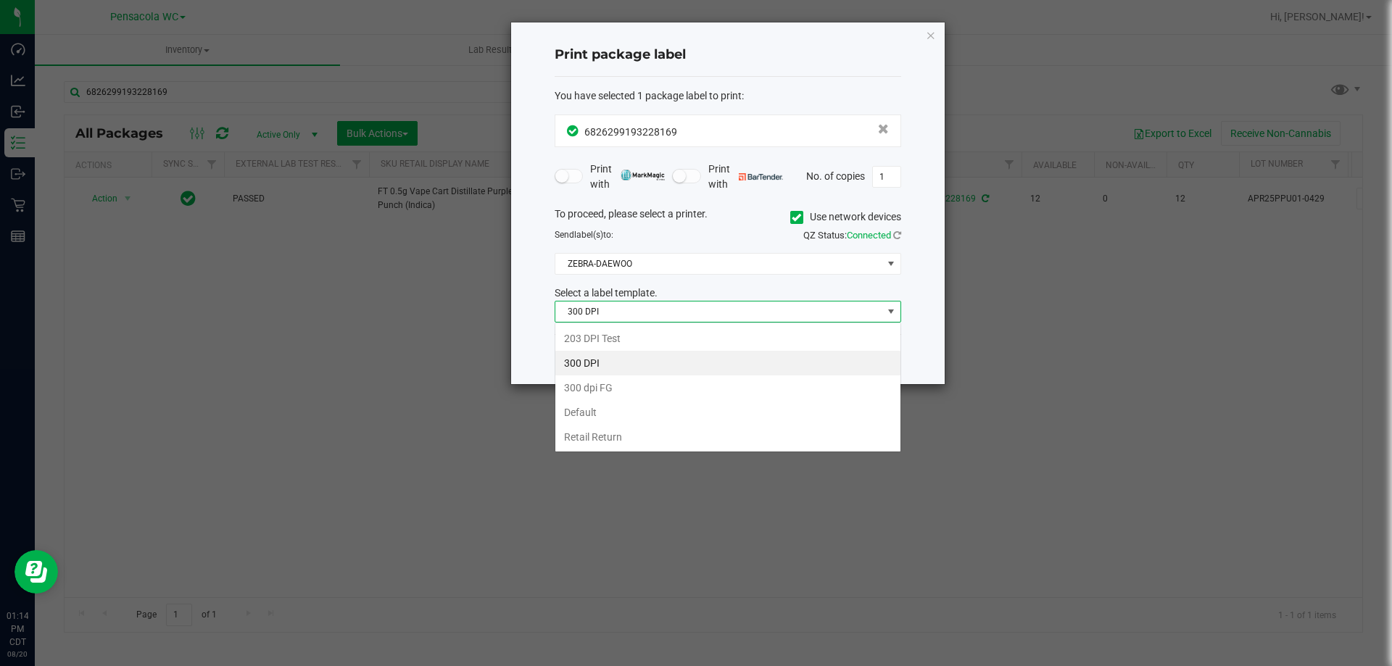
scroll to position [22, 346]
click at [605, 338] on li "203 DPI Test" at bounding box center [727, 338] width 345 height 25
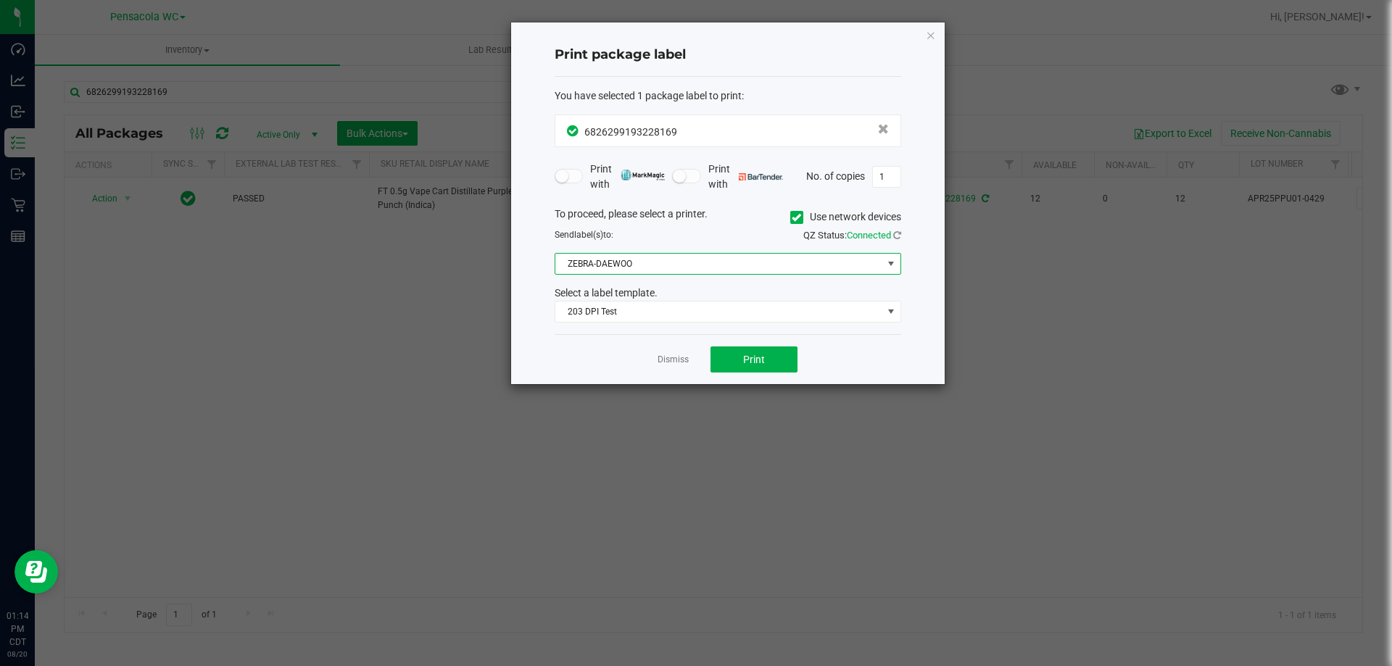
click at [623, 259] on span "ZEBRA-DAEWOO" at bounding box center [718, 264] width 327 height 20
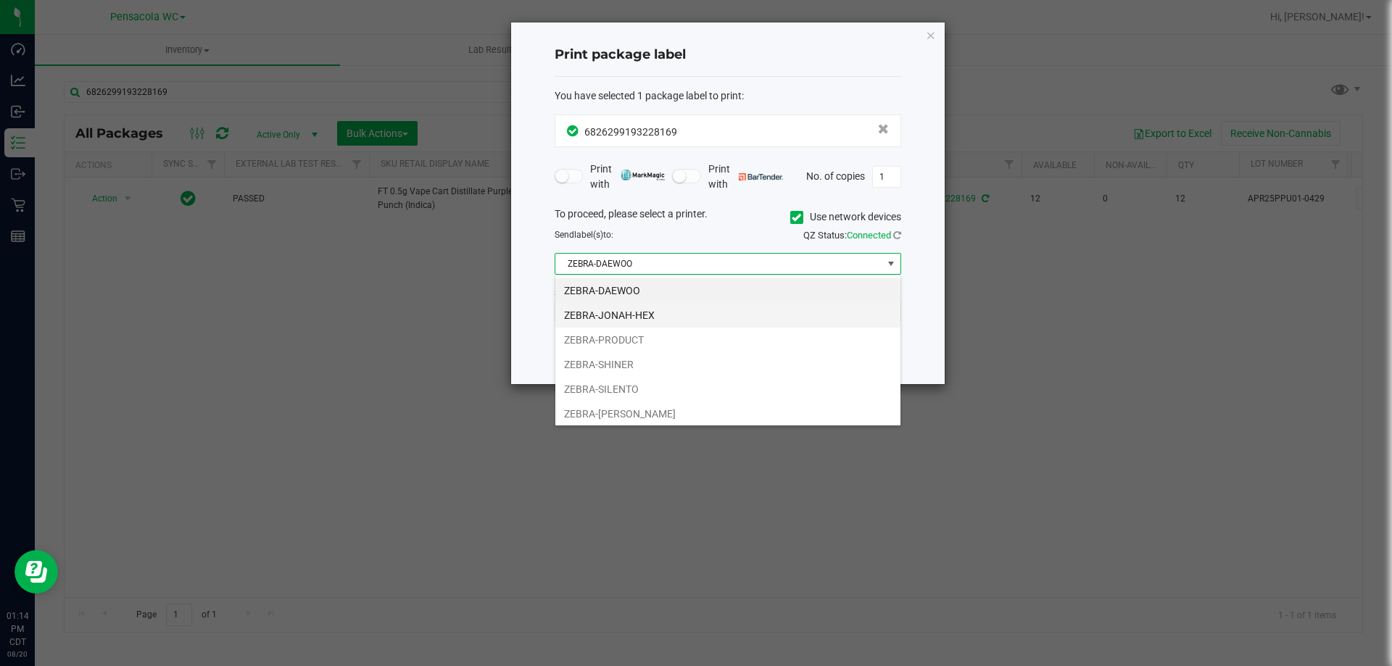
click at [632, 315] on li "ZEBRA-JONAH-HEX" at bounding box center [727, 315] width 345 height 25
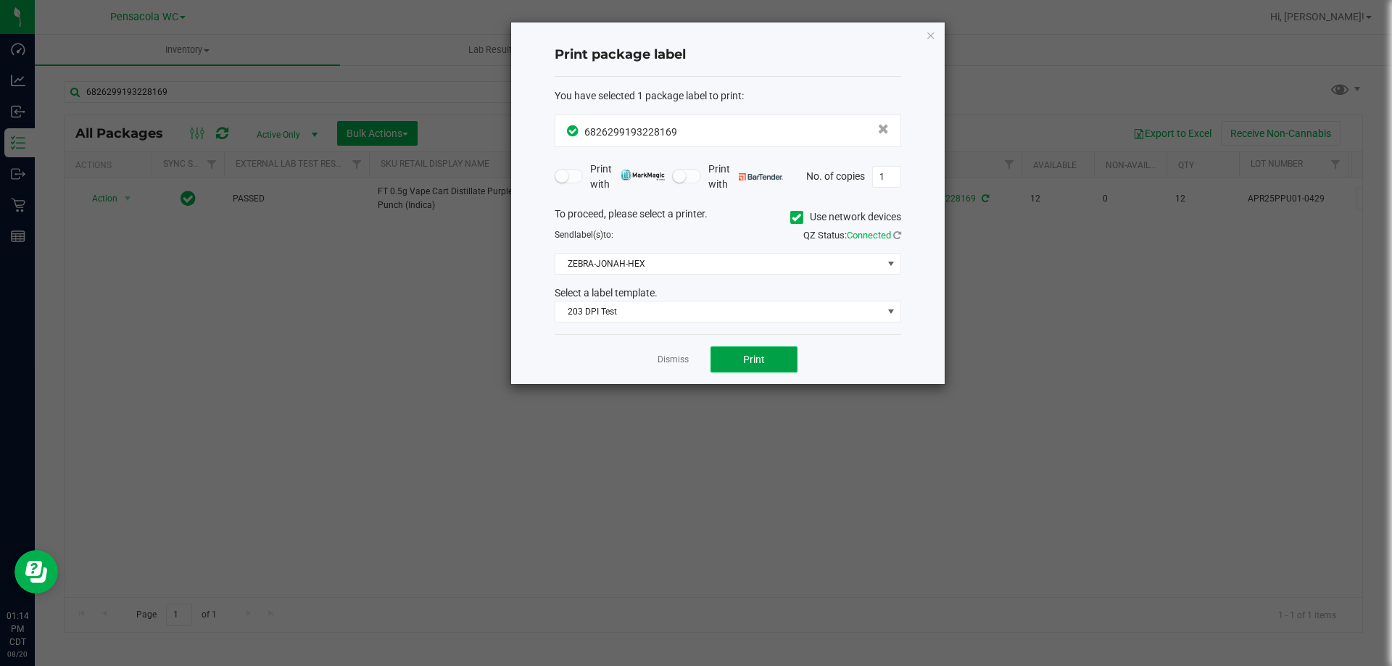
click at [739, 367] on button "Print" at bounding box center [753, 359] width 87 height 26
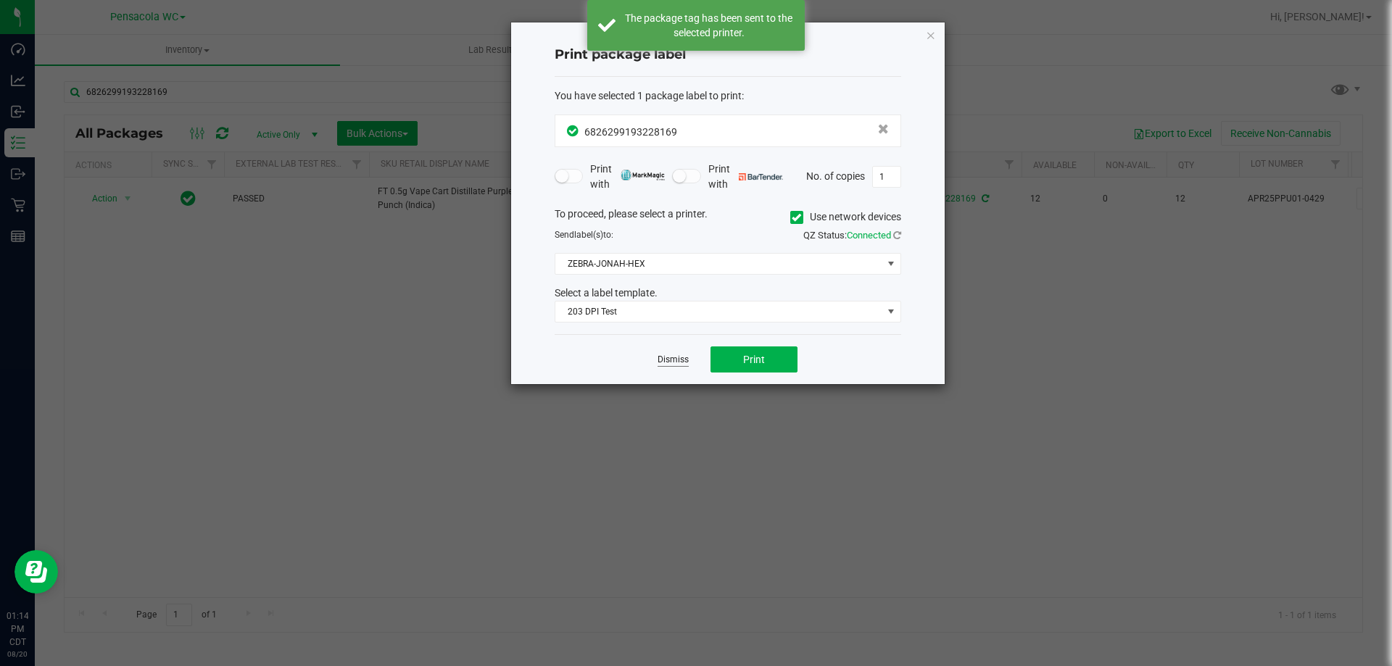
click at [684, 360] on link "Dismiss" at bounding box center [672, 360] width 31 height 12
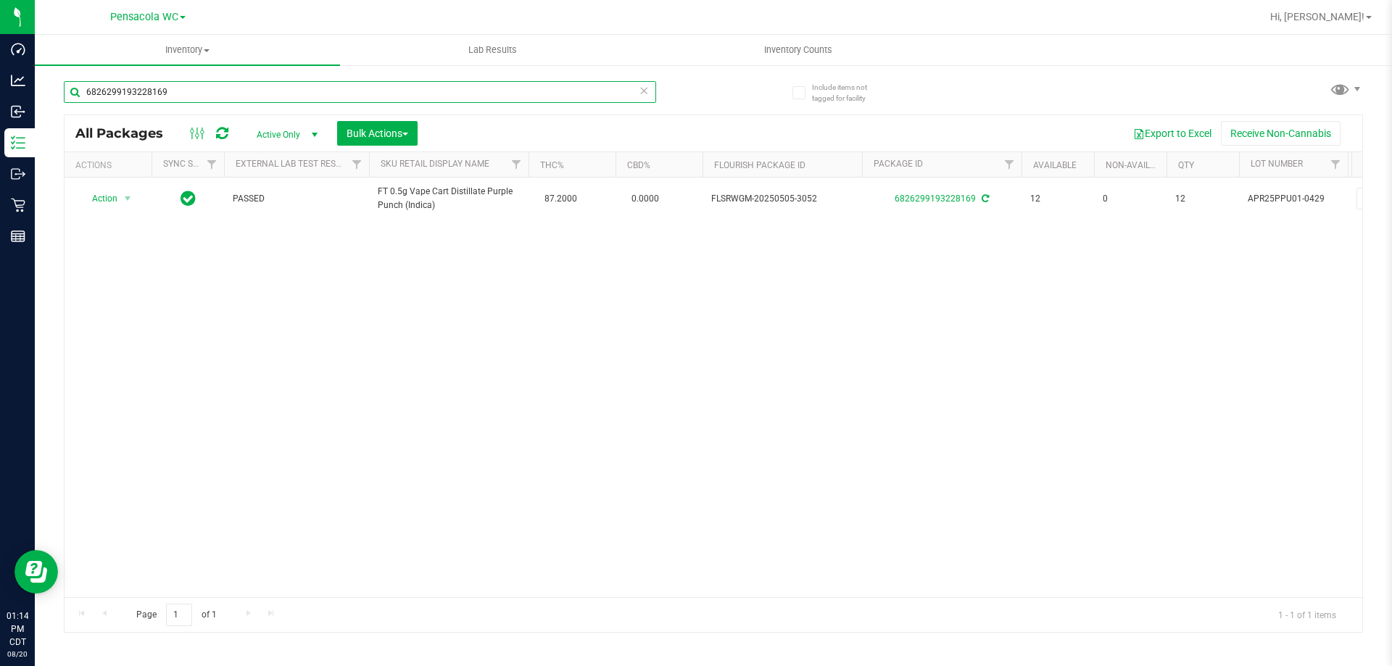
click at [339, 83] on input "6826299193228169" at bounding box center [360, 92] width 592 height 22
drag, startPoint x: 339, startPoint y: 83, endPoint x: 340, endPoint y: 91, distance: 7.3
click at [339, 83] on input "6826299193228169" at bounding box center [360, 92] width 592 height 22
click at [381, 93] on input "6826299193228169" at bounding box center [360, 92] width 592 height 22
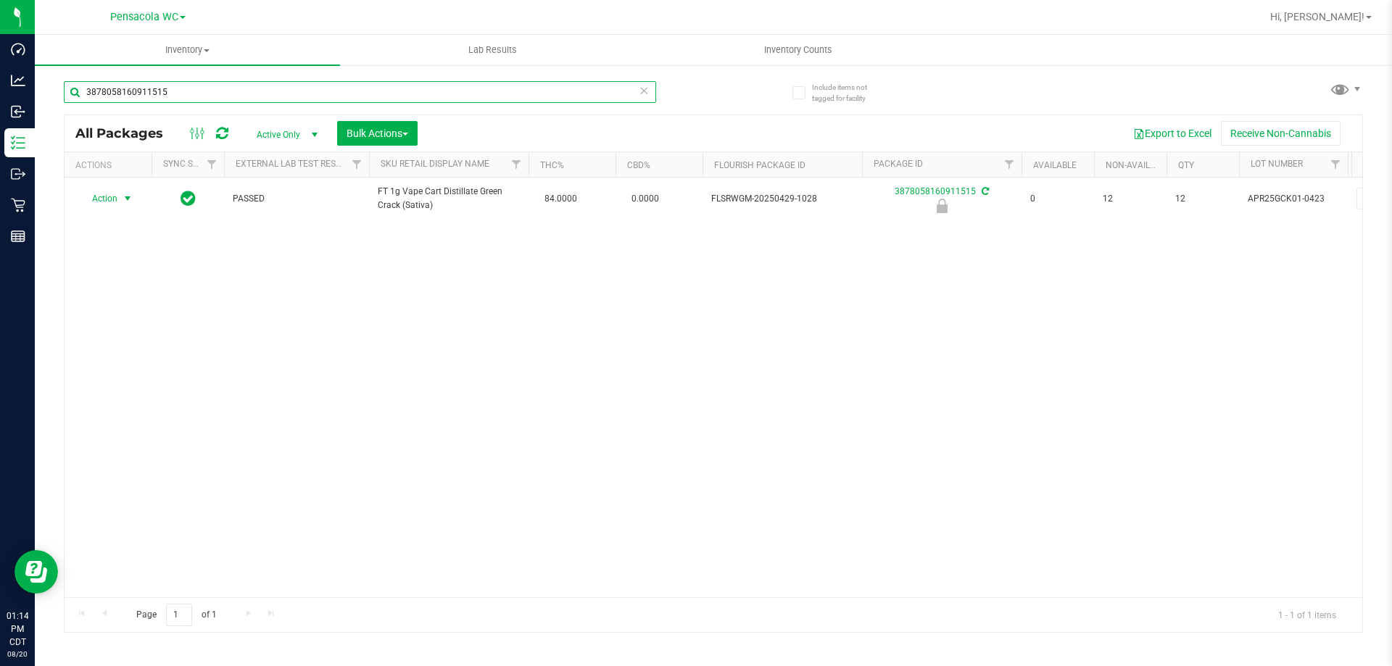
type input "3878058160911515"
click at [121, 199] on span "select" at bounding box center [128, 198] width 18 height 20
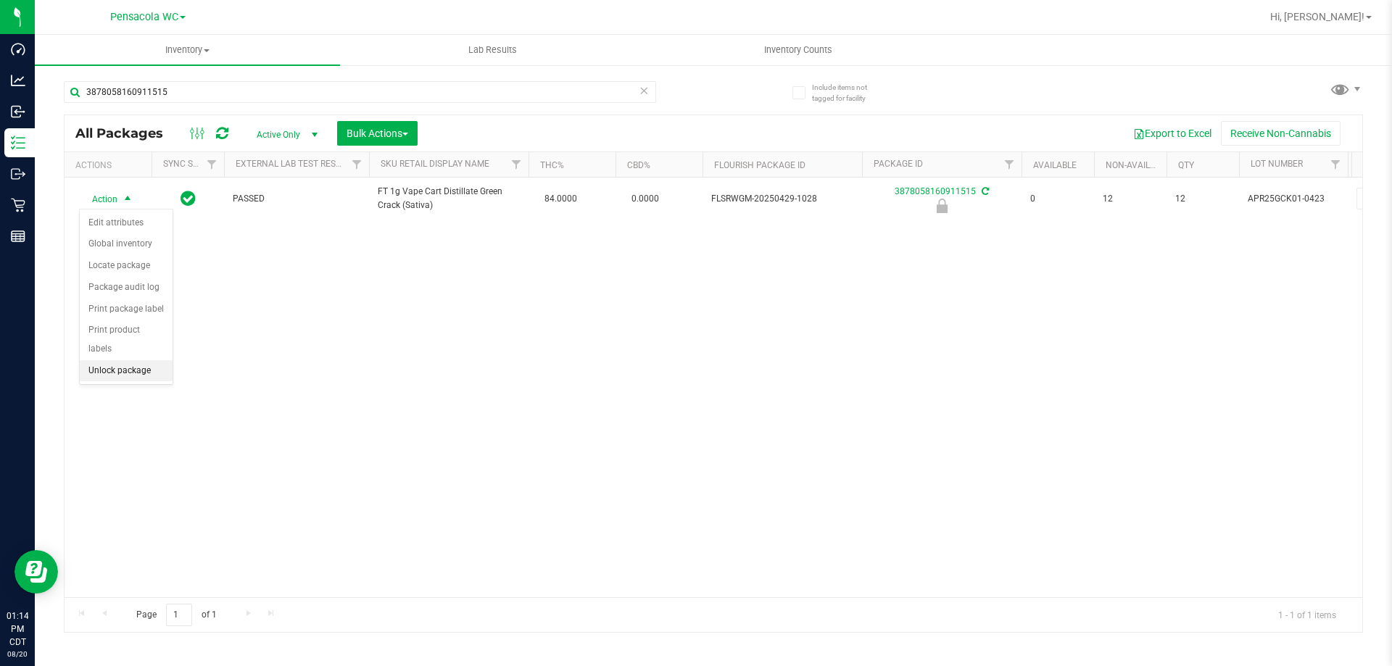
click at [140, 360] on li "Unlock package" at bounding box center [126, 371] width 93 height 22
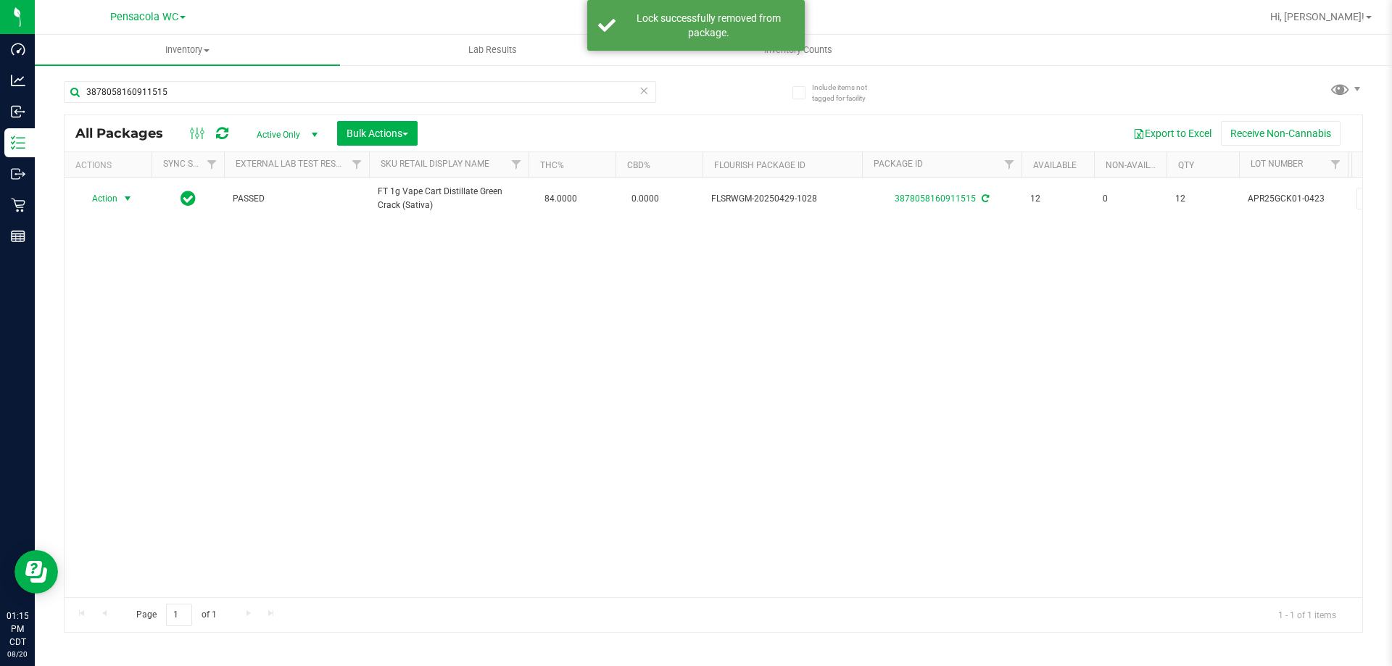
click at [113, 199] on span "Action" at bounding box center [98, 198] width 39 height 20
click at [156, 370] on li "Print package label" at bounding box center [136, 374] width 112 height 22
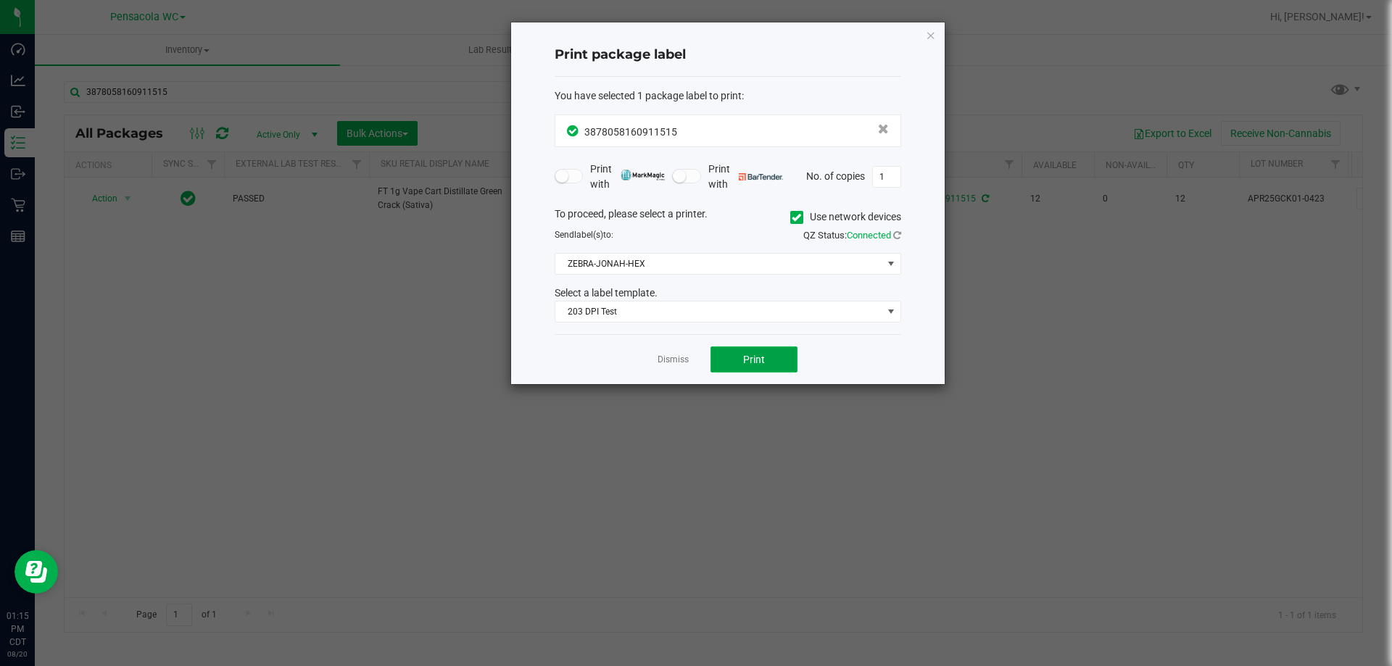
click at [744, 358] on span "Print" at bounding box center [754, 360] width 22 height 12
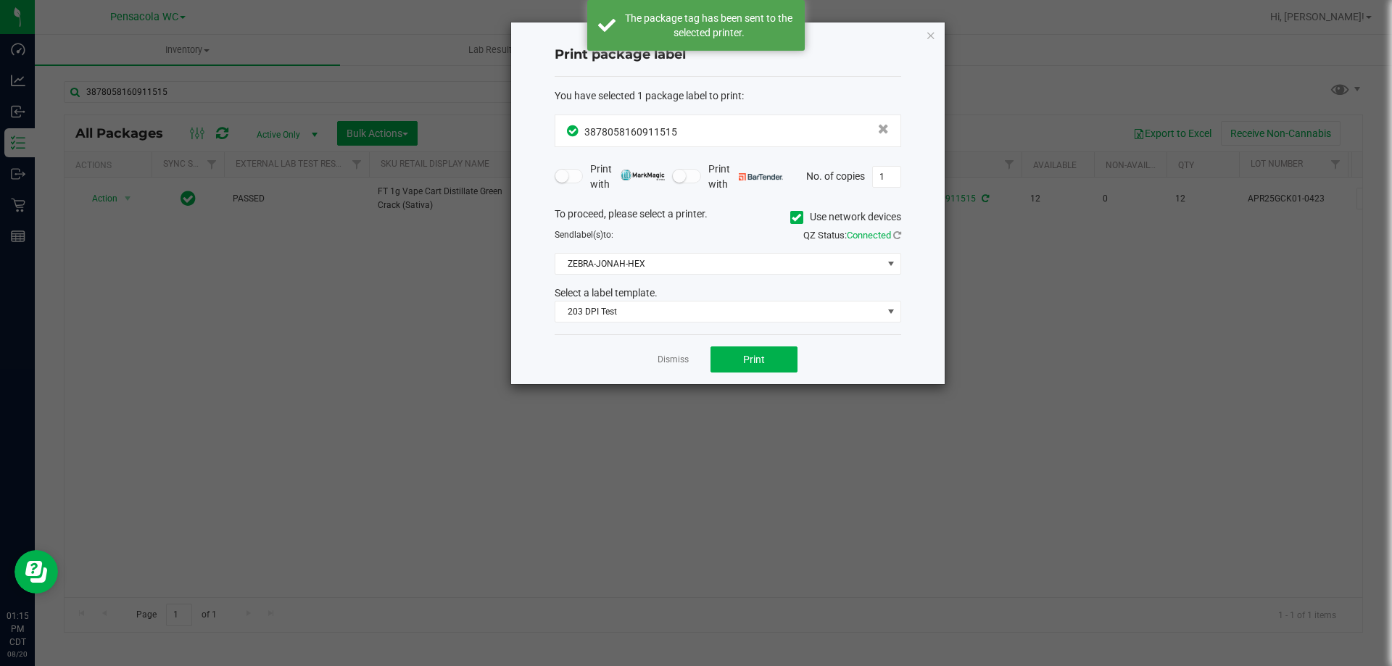
click at [670, 359] on link "Dismiss" at bounding box center [672, 360] width 31 height 12
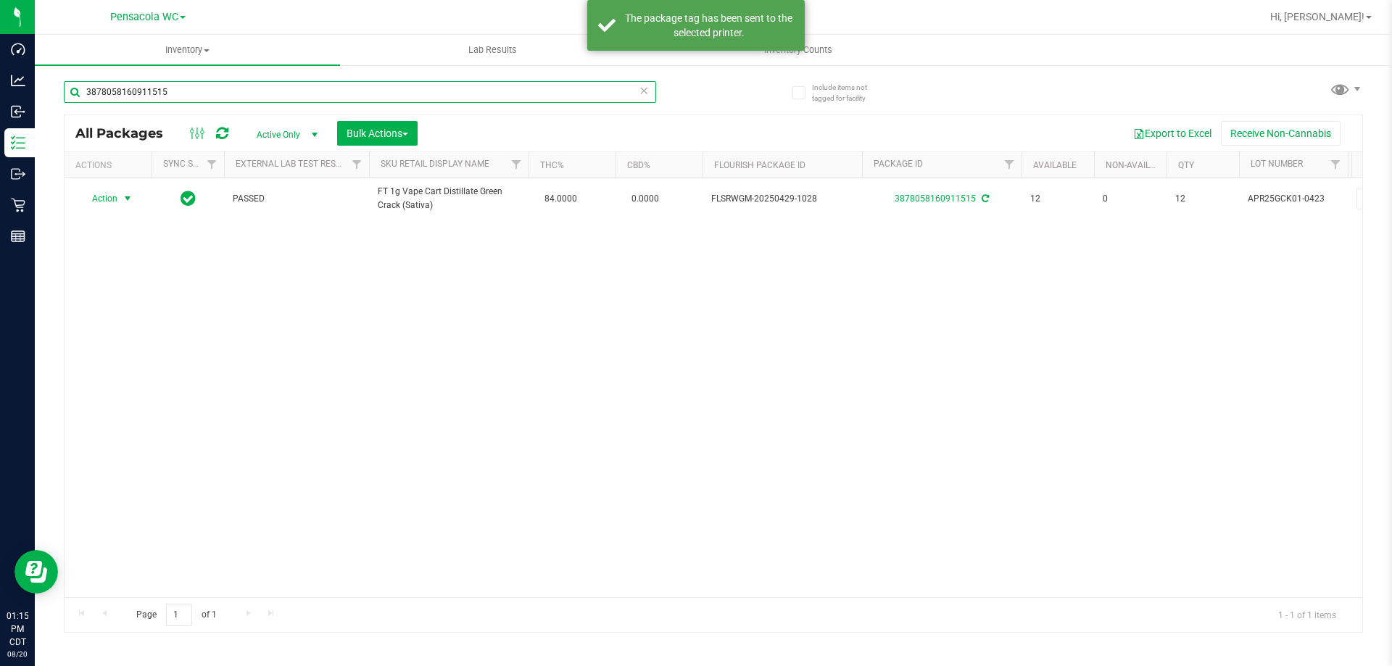
click at [284, 86] on input "3878058160911515" at bounding box center [360, 92] width 592 height 22
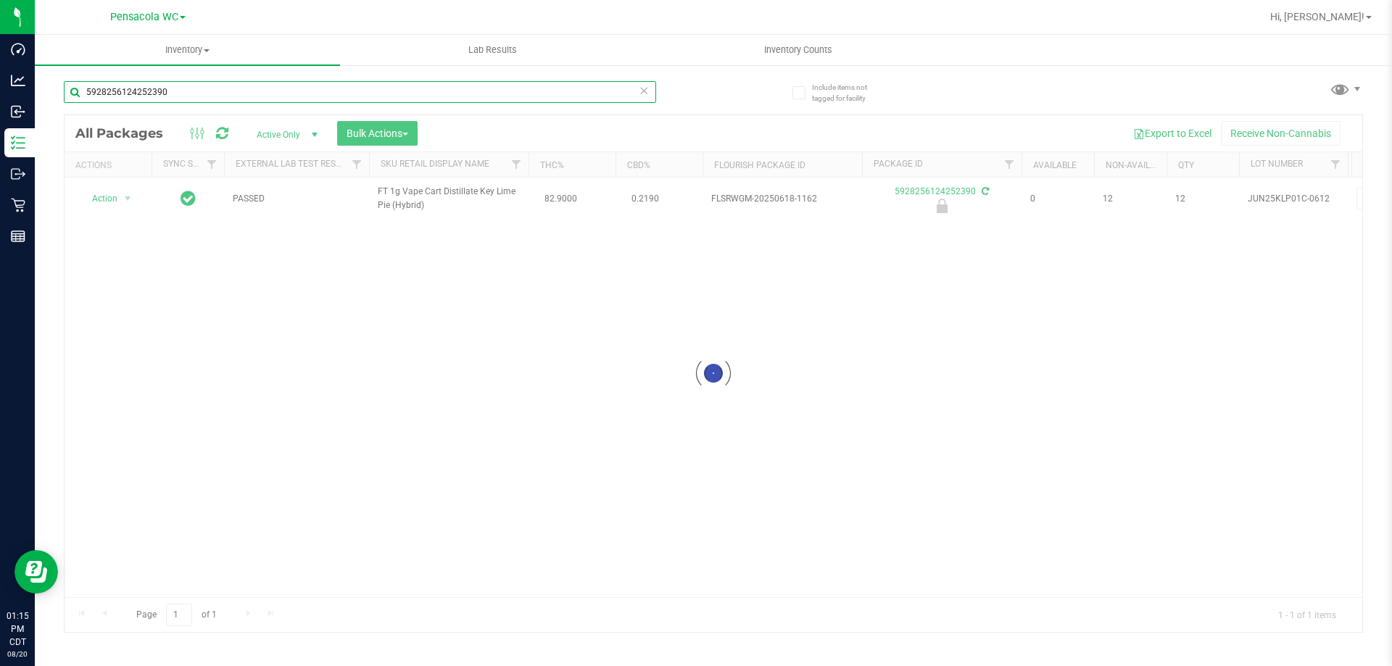
type input "5928256124252390"
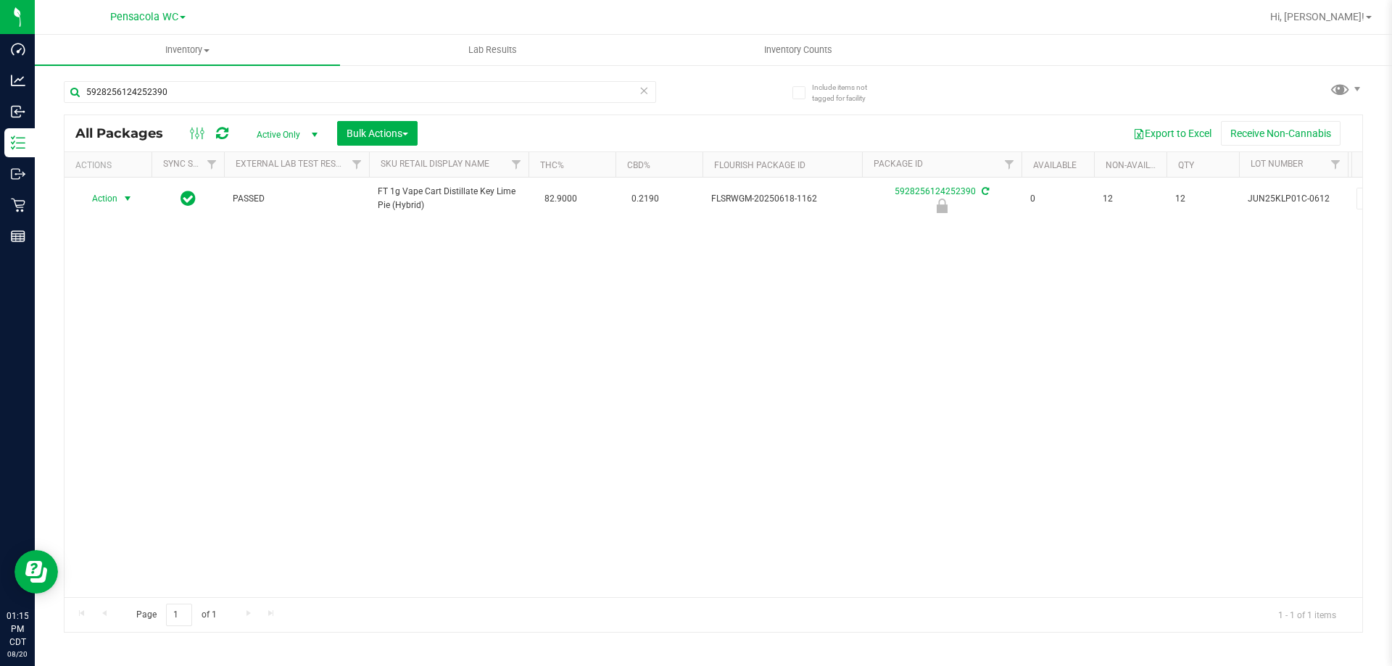
click at [117, 199] on span "Action" at bounding box center [98, 198] width 39 height 20
click at [138, 360] on li "Unlock package" at bounding box center [126, 371] width 93 height 22
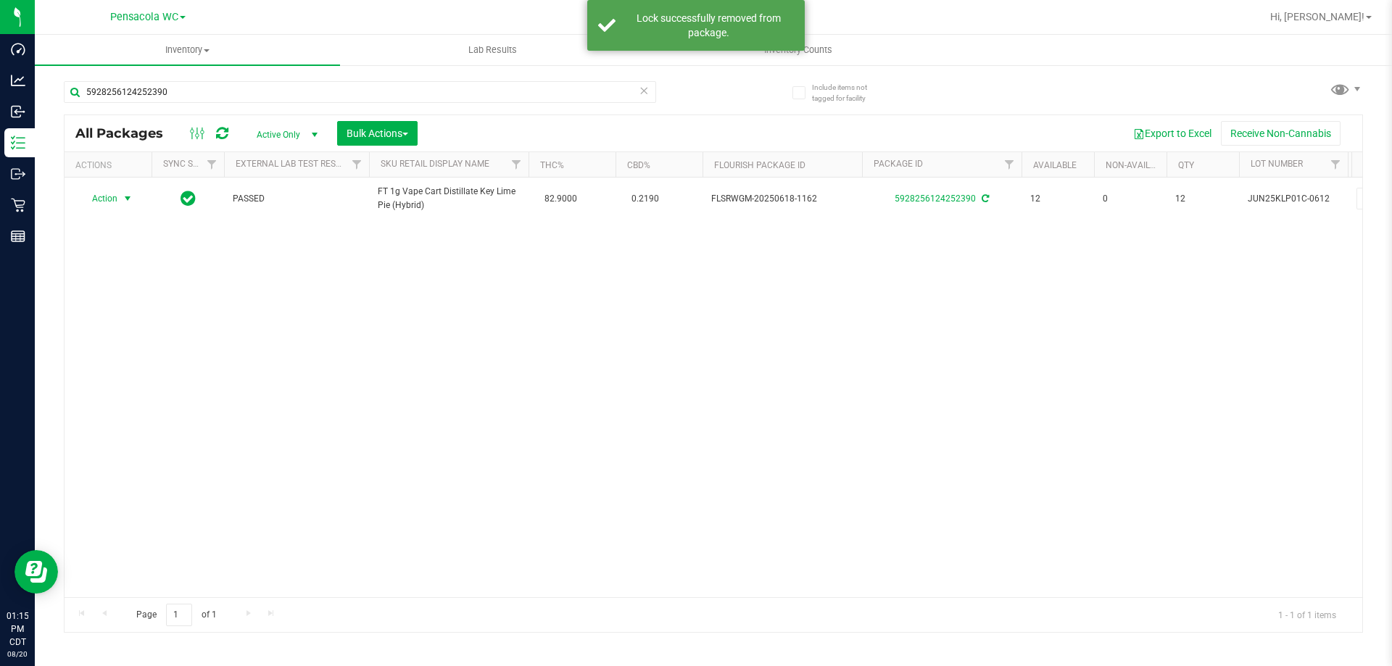
click at [115, 196] on span "Action" at bounding box center [98, 198] width 39 height 20
click at [160, 373] on li "Print package label" at bounding box center [136, 374] width 112 height 22
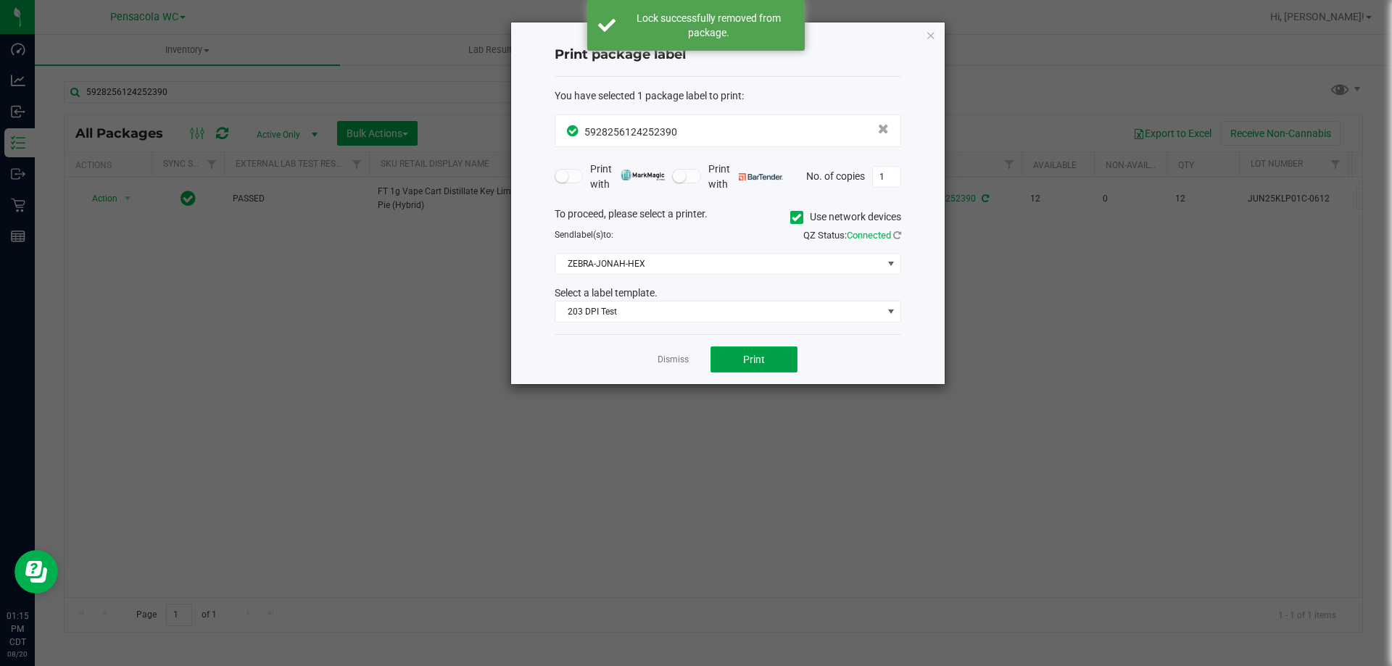
click at [736, 356] on button "Print" at bounding box center [753, 359] width 87 height 26
click at [682, 360] on link "Dismiss" at bounding box center [672, 360] width 31 height 12
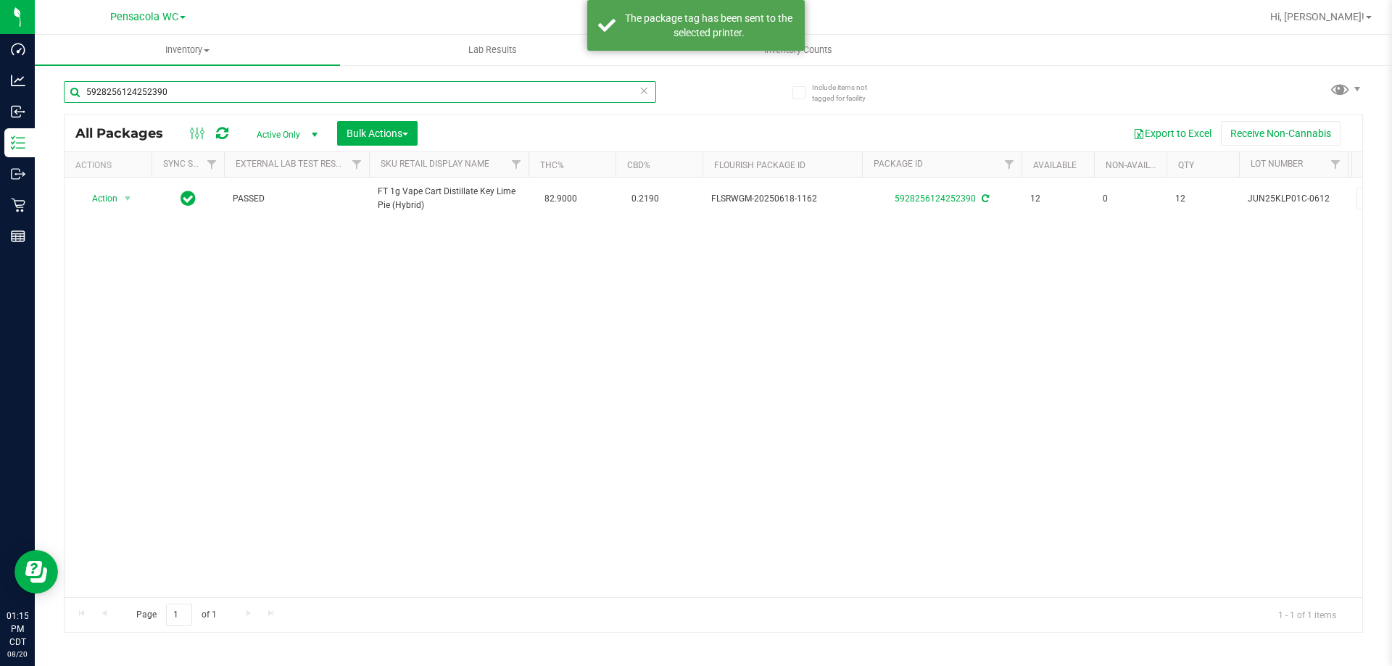
click at [202, 96] on input "5928256124252390" at bounding box center [360, 92] width 592 height 22
click at [201, 96] on input "5928256124252390" at bounding box center [360, 92] width 592 height 22
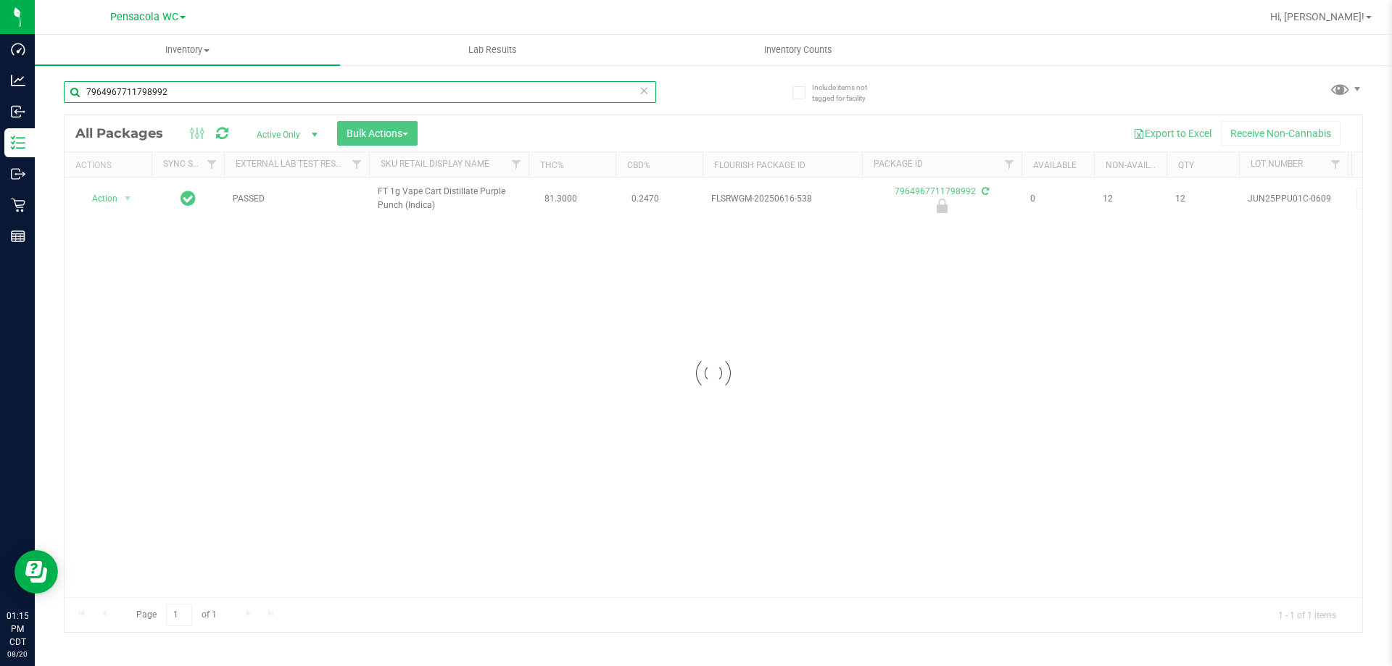
type input "7964967711798992"
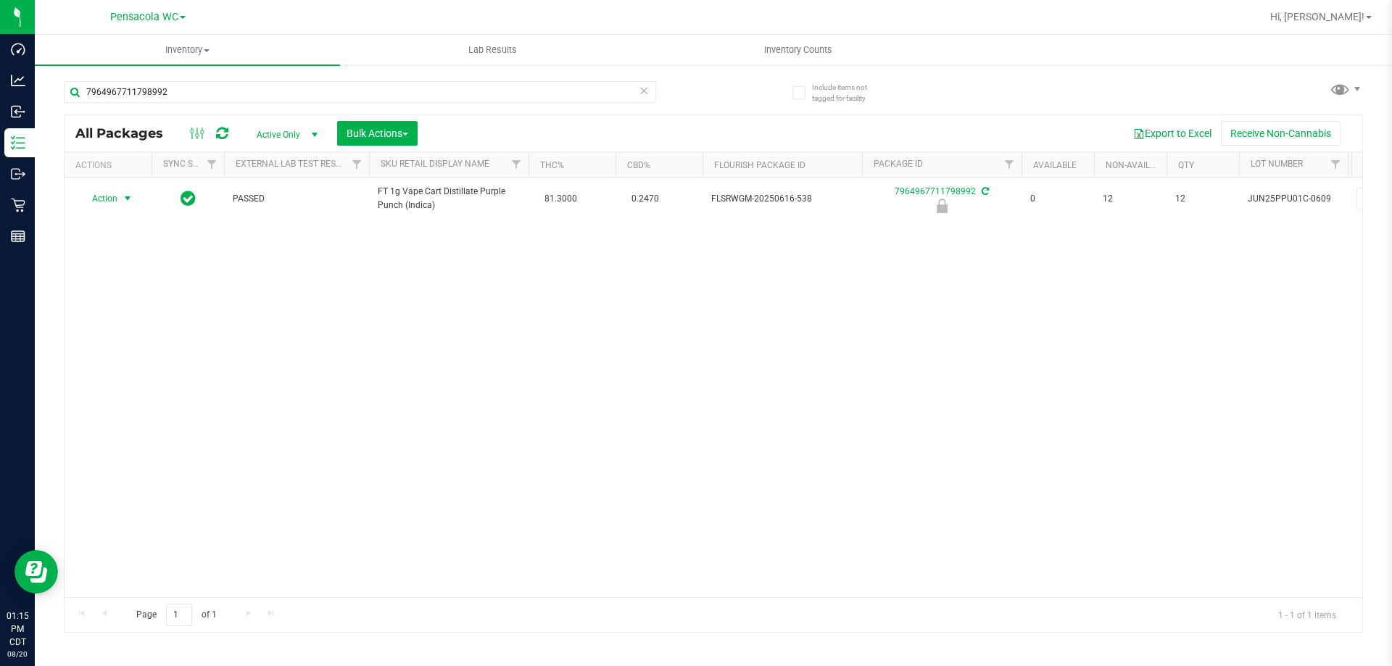
click at [128, 199] on span "select" at bounding box center [128, 199] width 12 height 12
click at [154, 360] on li "Unlock package" at bounding box center [126, 371] width 93 height 22
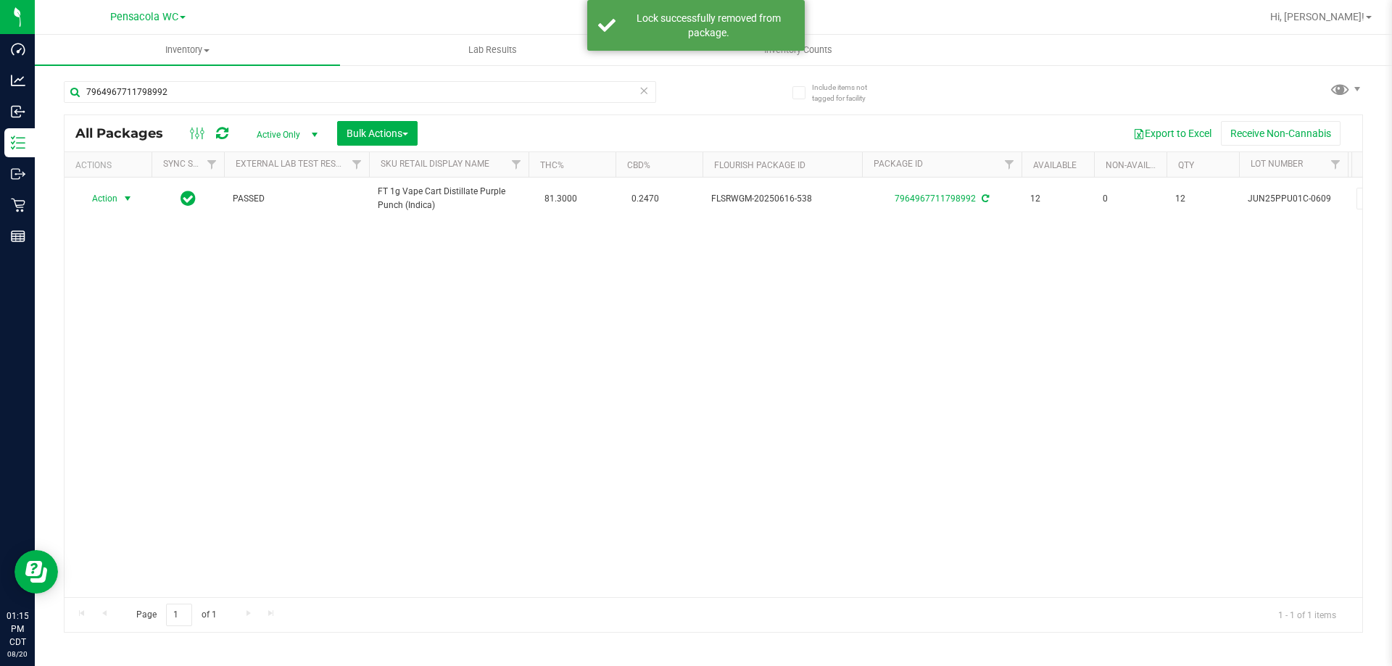
click at [117, 201] on span "Action" at bounding box center [98, 198] width 39 height 20
click at [148, 373] on li "Print package label" at bounding box center [136, 374] width 112 height 22
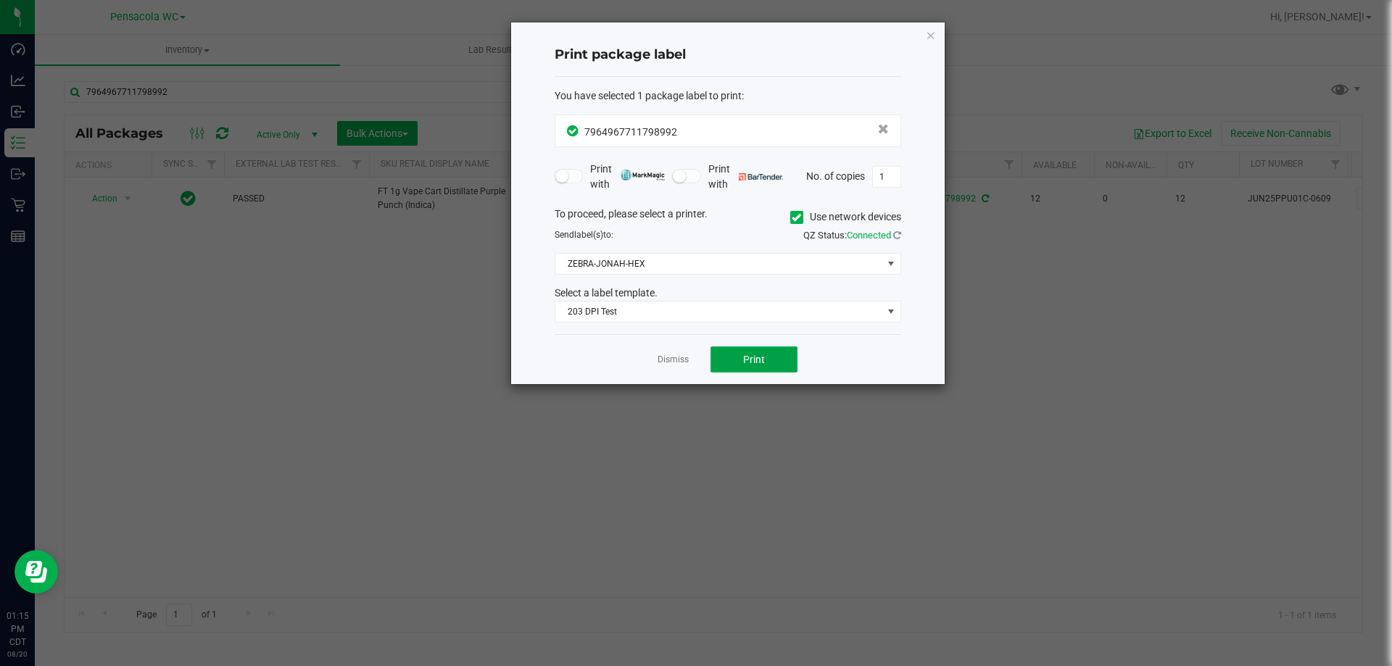
click at [750, 346] on button "Print" at bounding box center [753, 359] width 87 height 26
click at [675, 359] on link "Dismiss" at bounding box center [672, 360] width 31 height 12
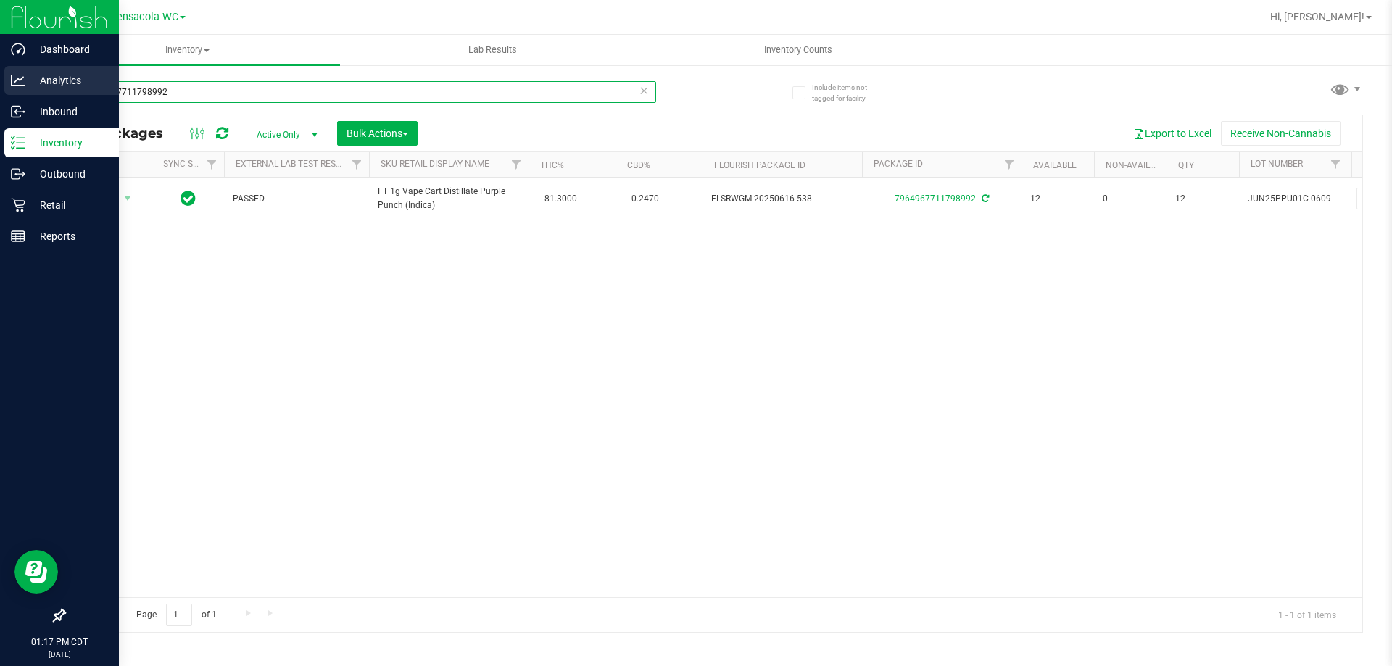
drag, startPoint x: 207, startPoint y: 88, endPoint x: 2, endPoint y: 90, distance: 204.4
click at [2, 91] on div "Dashboard Analytics Inbound Inventory Outbound Retail Reports 01:17 PM CDT [DAT…" at bounding box center [696, 333] width 1392 height 666
type input "7864483193751172"
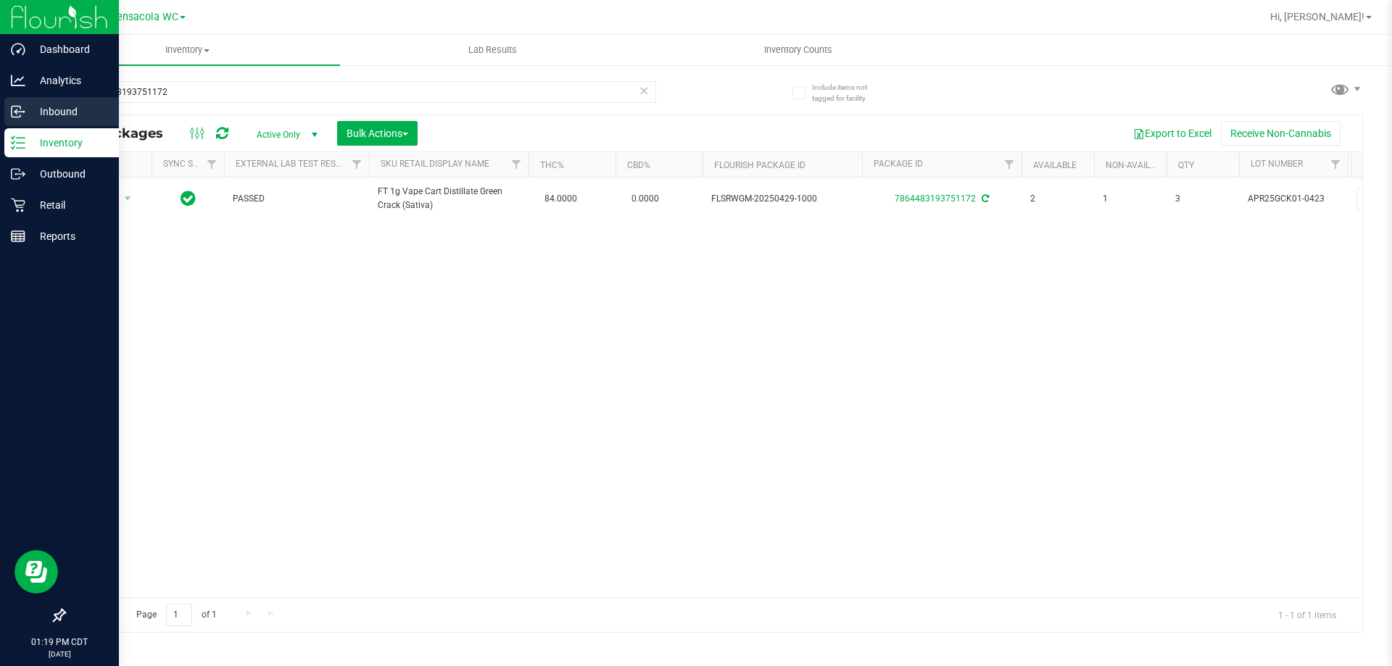
click at [26, 111] on p "Inbound" at bounding box center [68, 111] width 87 height 17
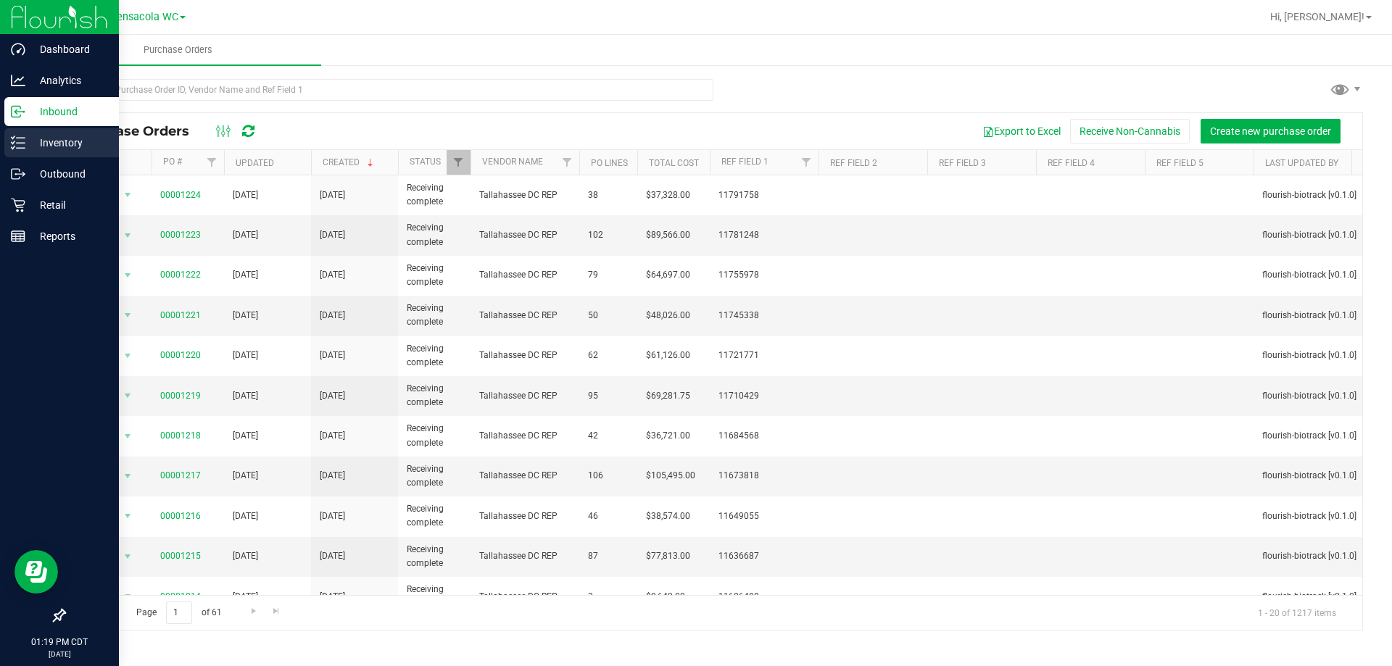
click at [36, 152] on div "Inventory" at bounding box center [61, 142] width 115 height 29
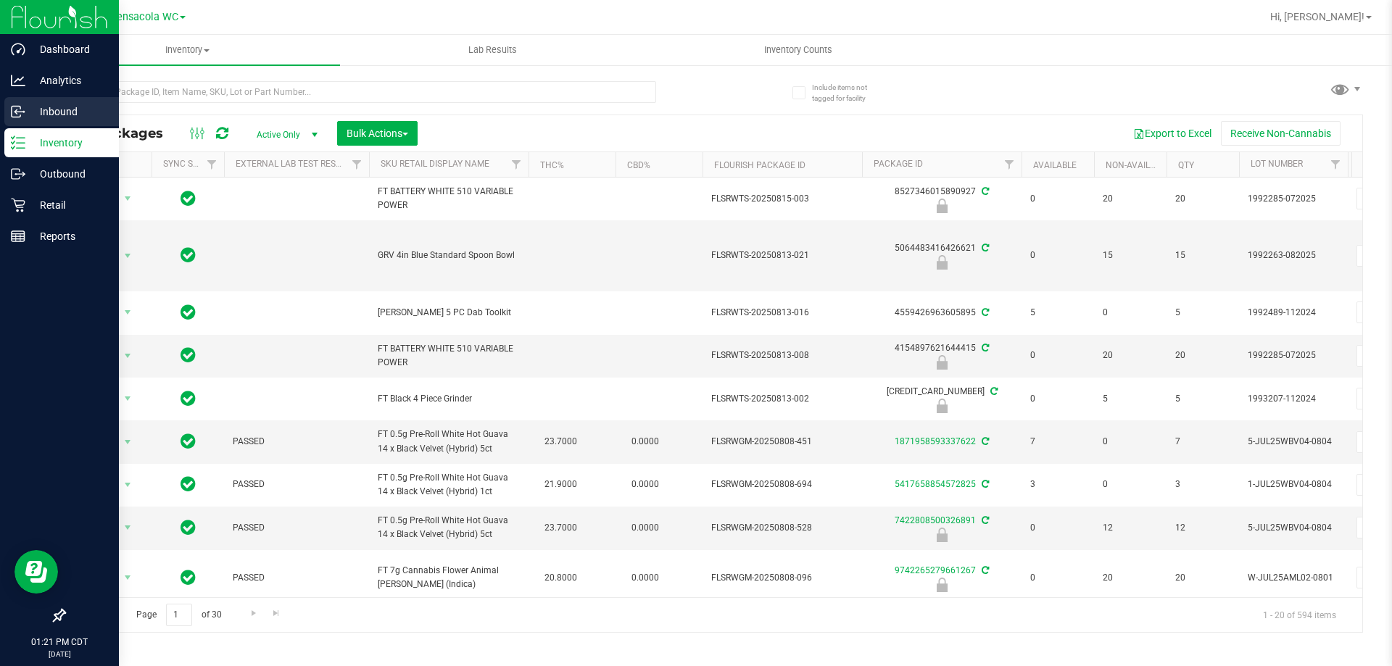
click at [37, 108] on p "Inbound" at bounding box center [68, 111] width 87 height 17
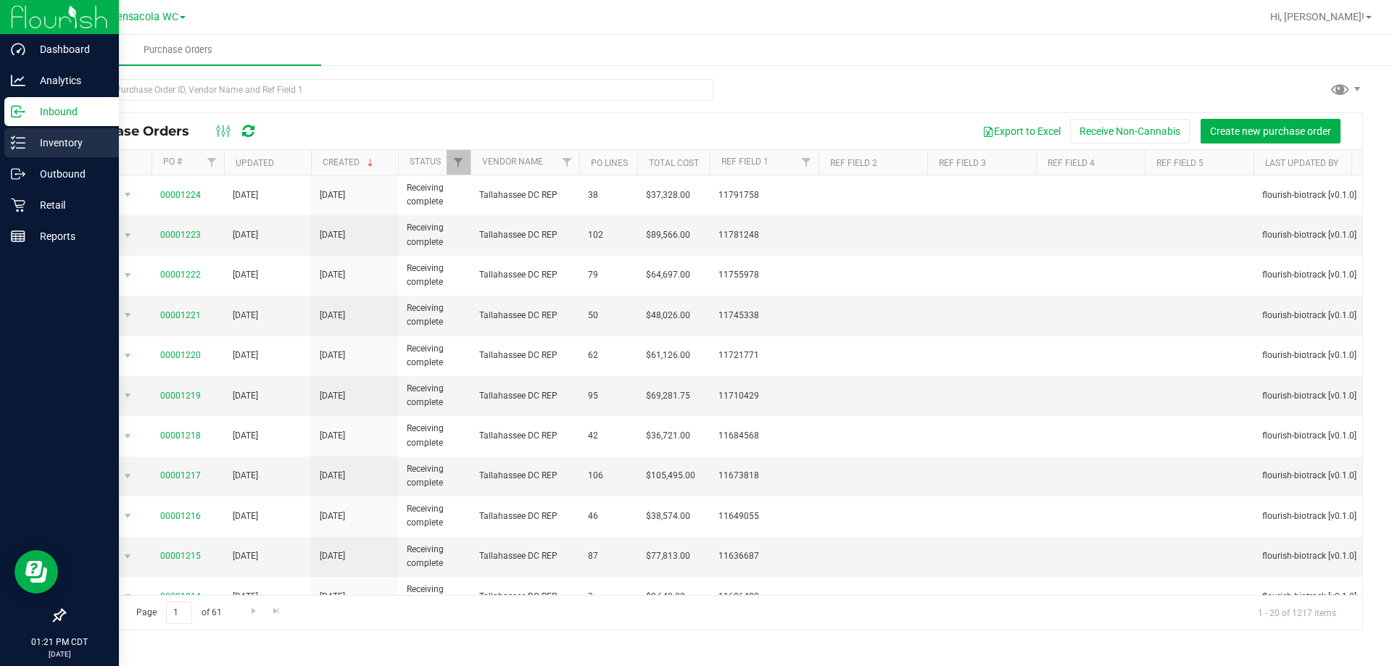
click at [22, 148] on line at bounding box center [21, 148] width 8 height 0
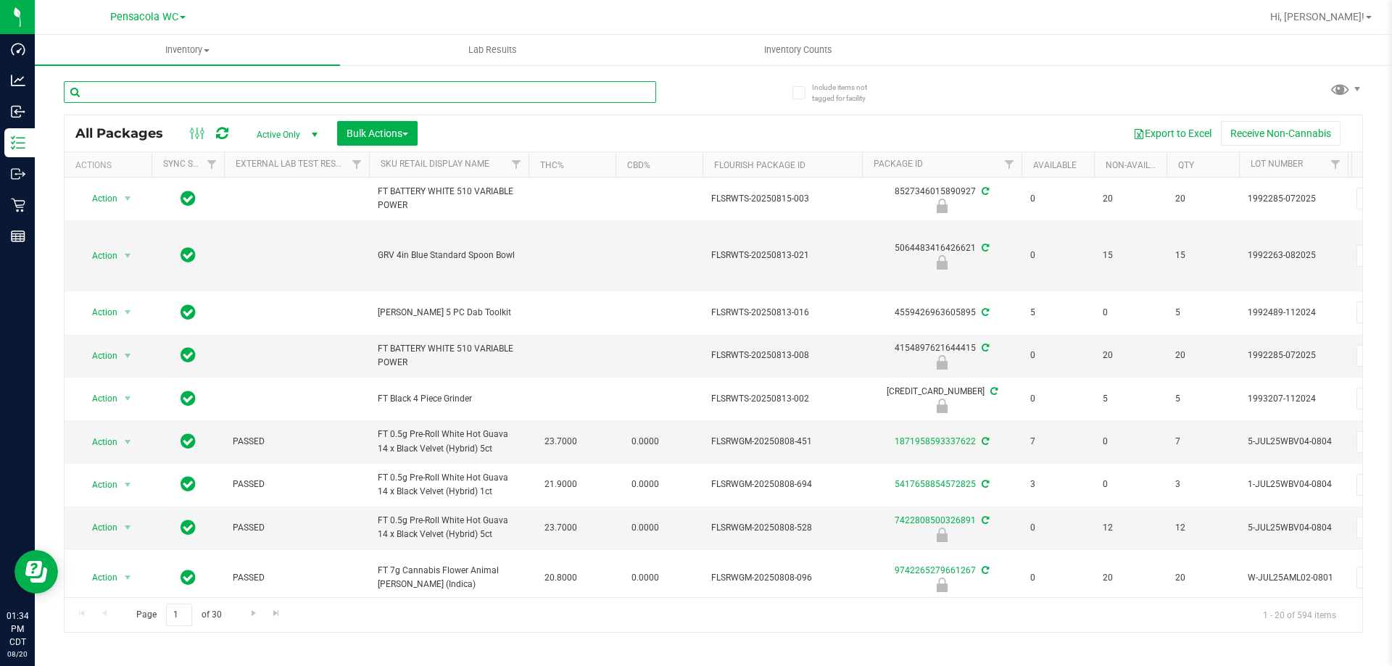
click at [207, 99] on input "text" at bounding box center [360, 92] width 592 height 22
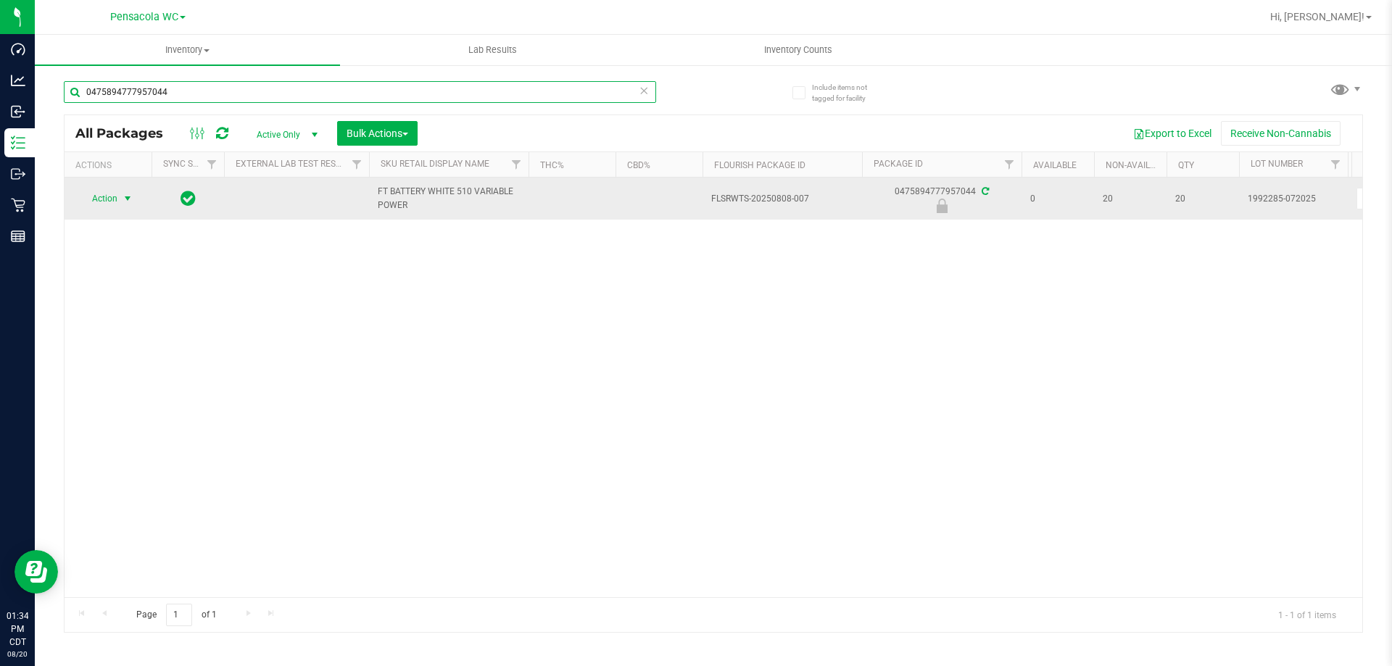
type input "0475894777957044"
click at [99, 199] on span "Action" at bounding box center [98, 198] width 39 height 20
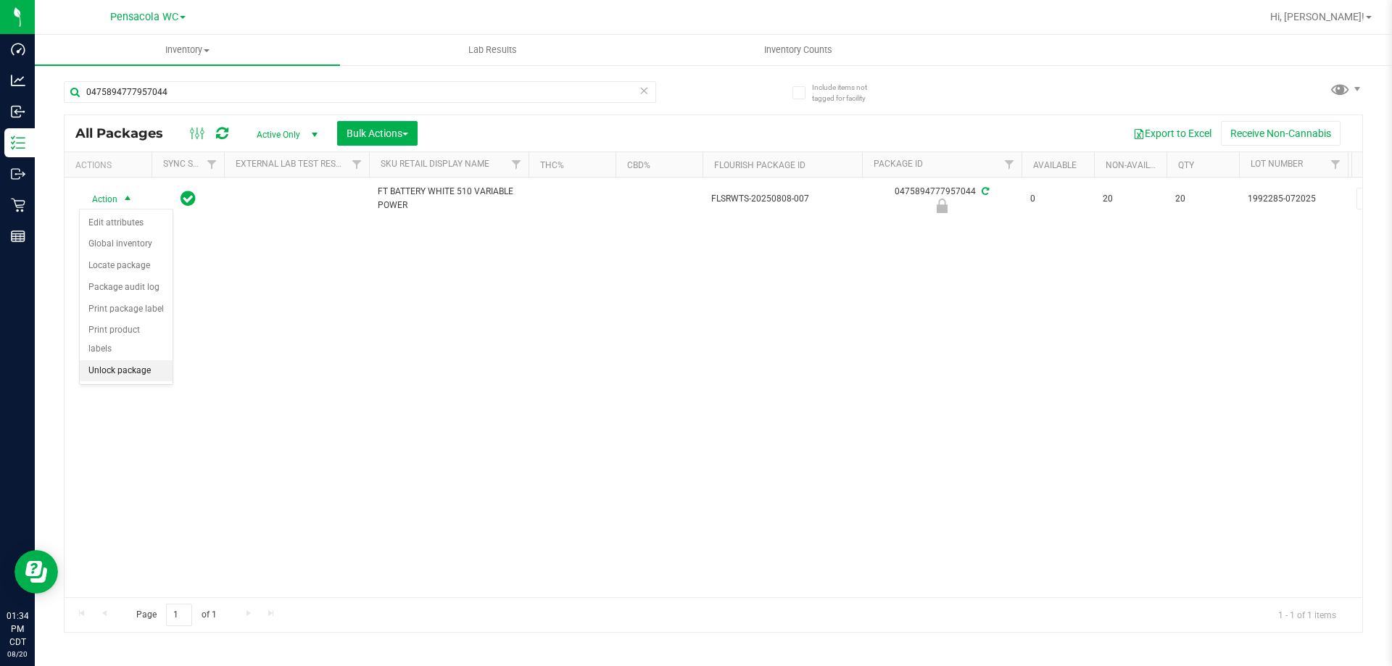
click at [147, 360] on li "Unlock package" at bounding box center [126, 371] width 93 height 22
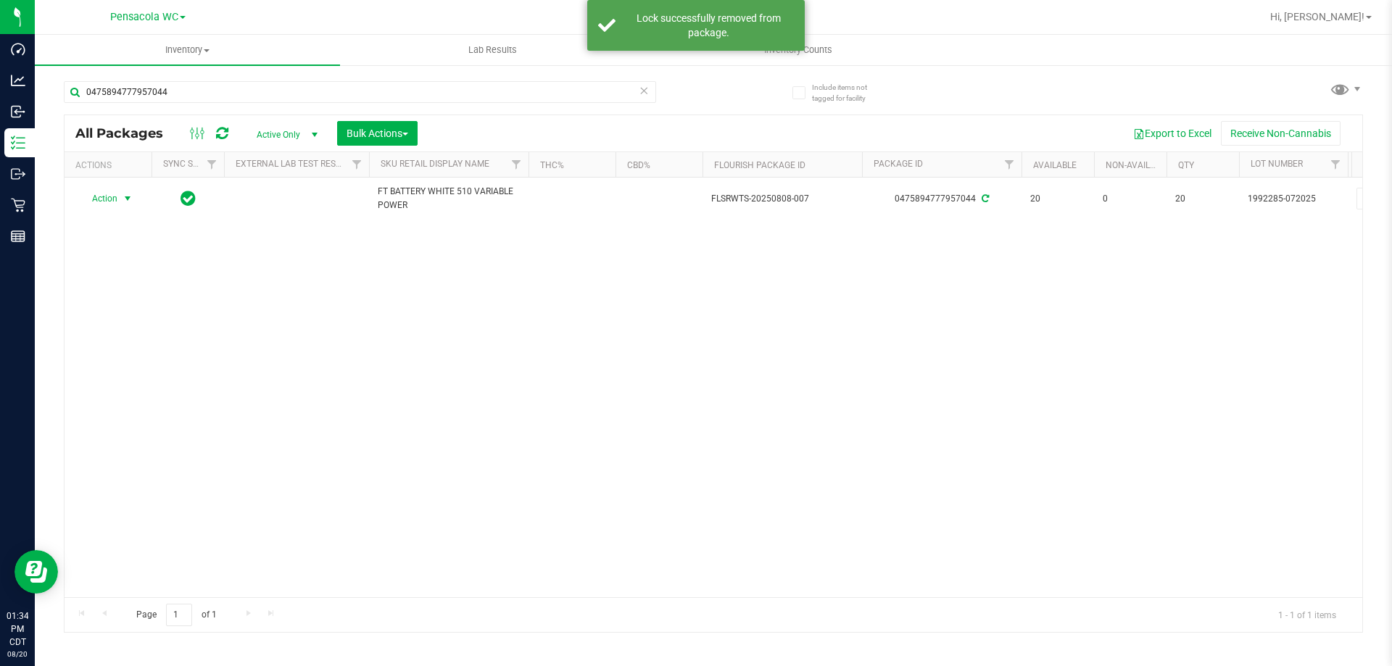
click at [125, 200] on span "select" at bounding box center [128, 199] width 12 height 12
click at [153, 367] on li "Print package label" at bounding box center [136, 374] width 112 height 22
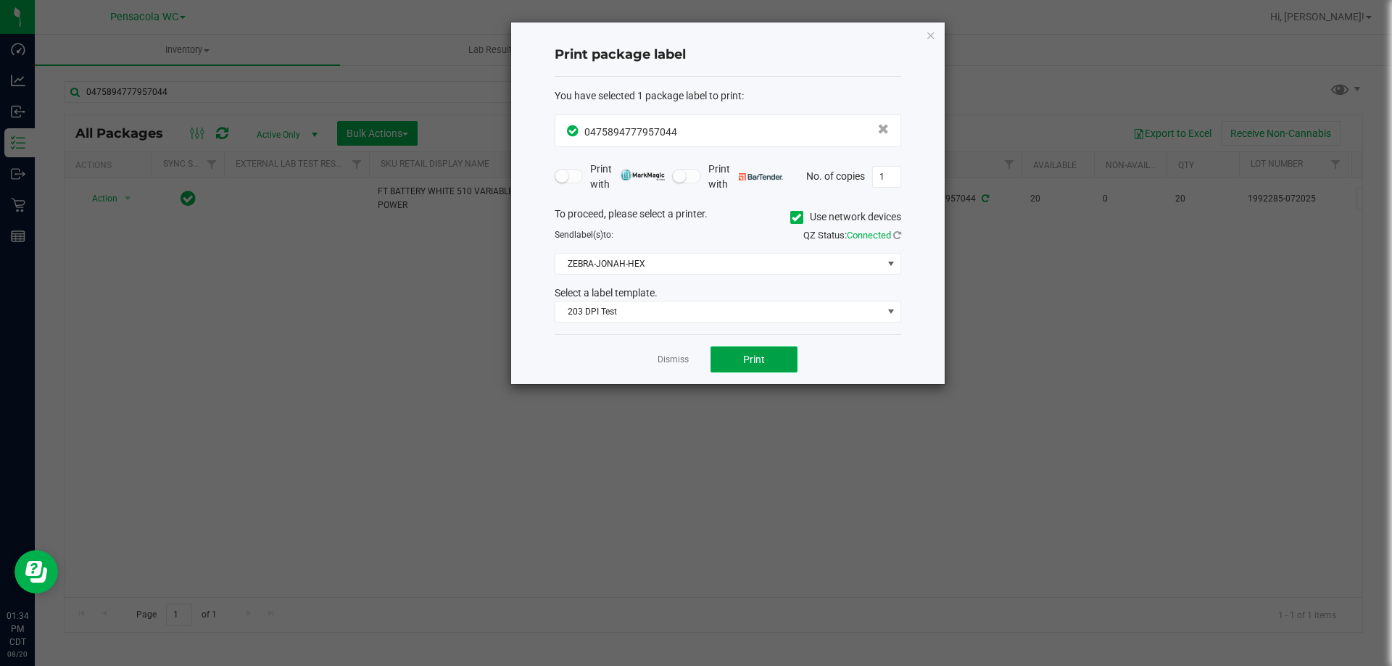
click at [749, 363] on span "Print" at bounding box center [754, 360] width 22 height 12
click at [657, 357] on div "Dismiss Print" at bounding box center [727, 359] width 346 height 50
drag, startPoint x: 670, startPoint y: 360, endPoint x: 594, endPoint y: 287, distance: 105.6
click at [670, 361] on link "Dismiss" at bounding box center [672, 360] width 31 height 12
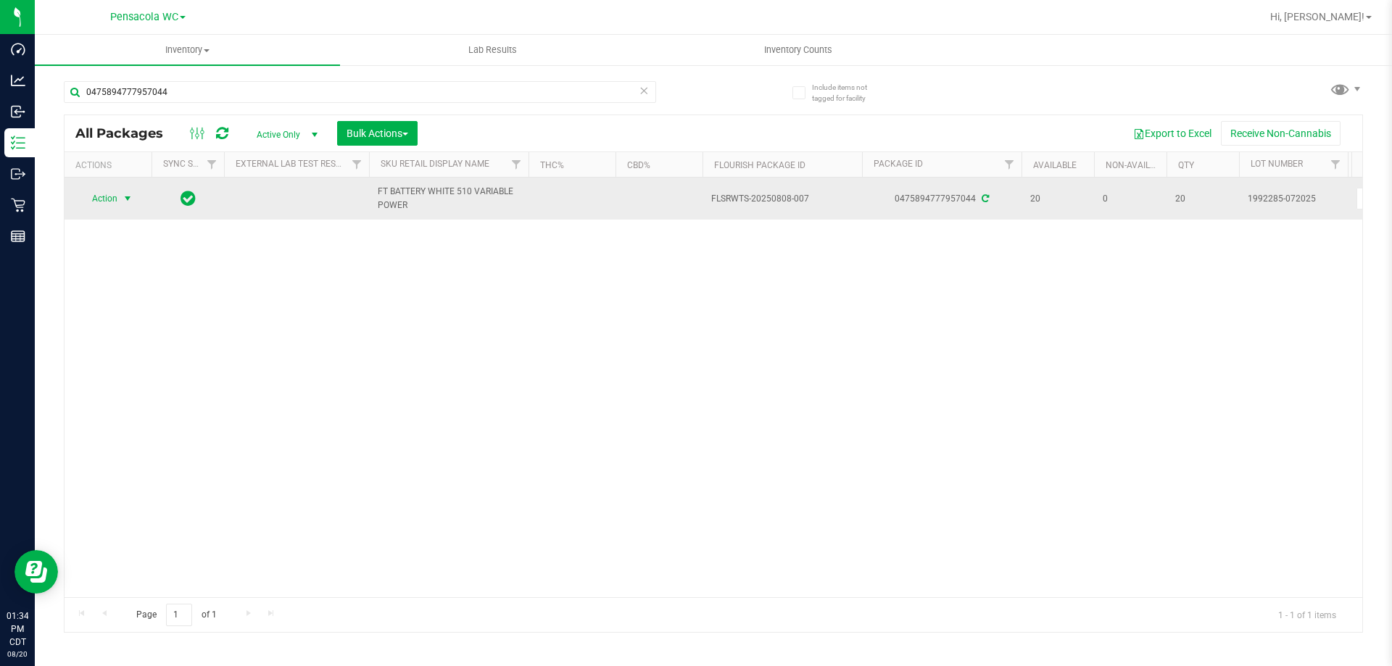
click at [404, 202] on span "FT BATTERY WHITE 510 VARIABLE POWER" at bounding box center [449, 199] width 142 height 28
drag, startPoint x: 407, startPoint y: 204, endPoint x: 373, endPoint y: 192, distance: 36.7
click at [373, 192] on td "FT BATTERY WHITE 510 VARIABLE POWER" at bounding box center [448, 199] width 159 height 42
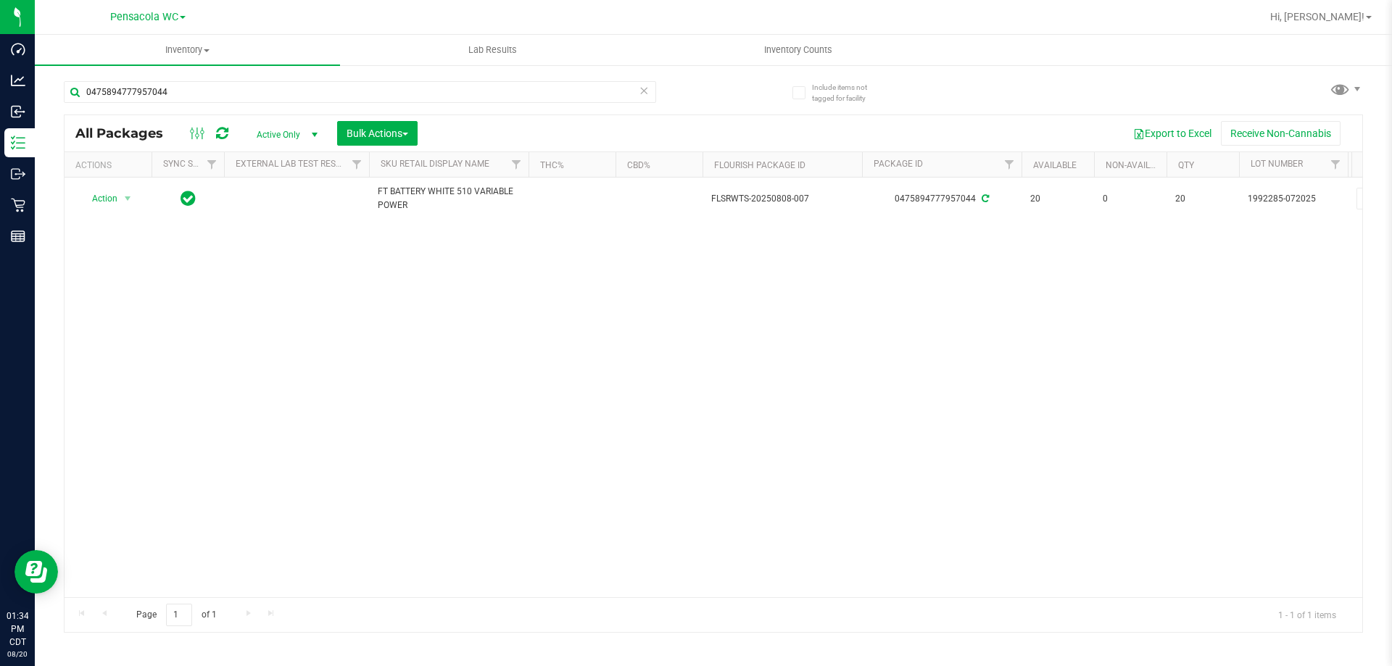
copy span "FT BATTERY WHITE 510 VARIABLE POWER"
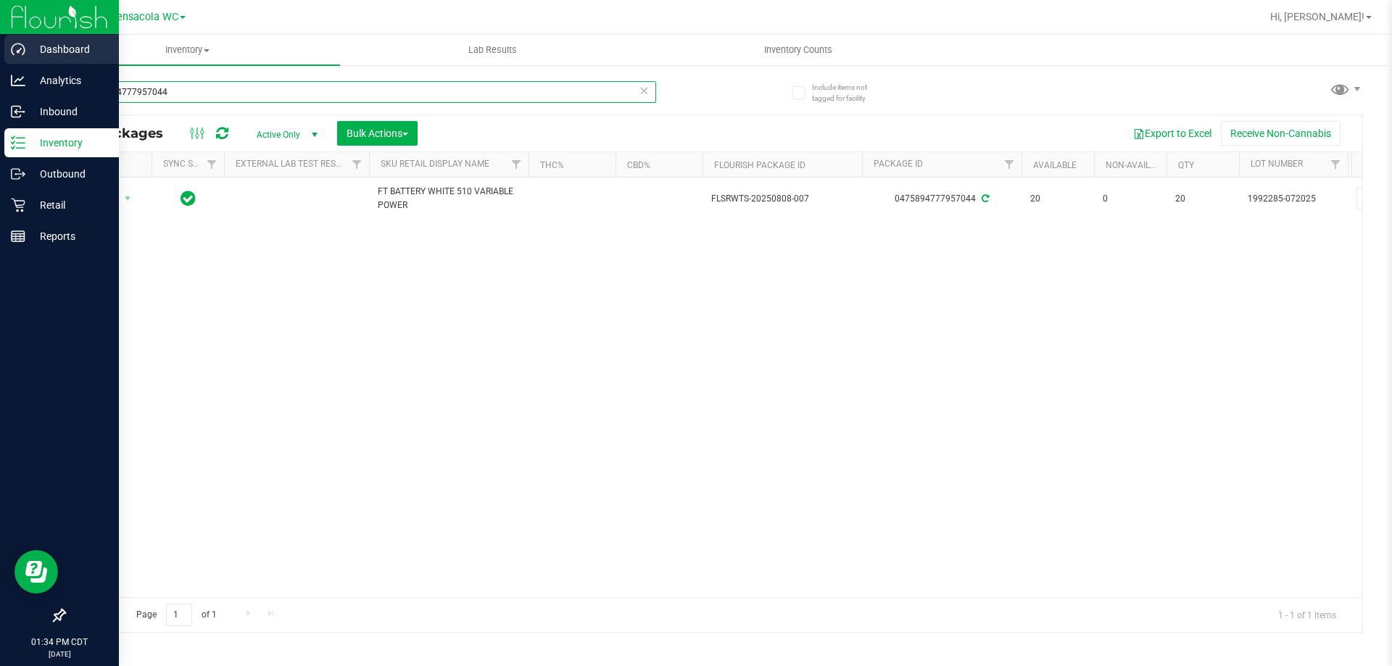
drag, startPoint x: 206, startPoint y: 89, endPoint x: 0, endPoint y: 61, distance: 207.8
click at [0, 61] on div "Dashboard Analytics Inbound Inventory Outbound Retail Reports 01:34 PM CDT [DAT…" at bounding box center [696, 333] width 1392 height 666
paste input "FT BATTERY WHITE 510 VARIABLE POWER"
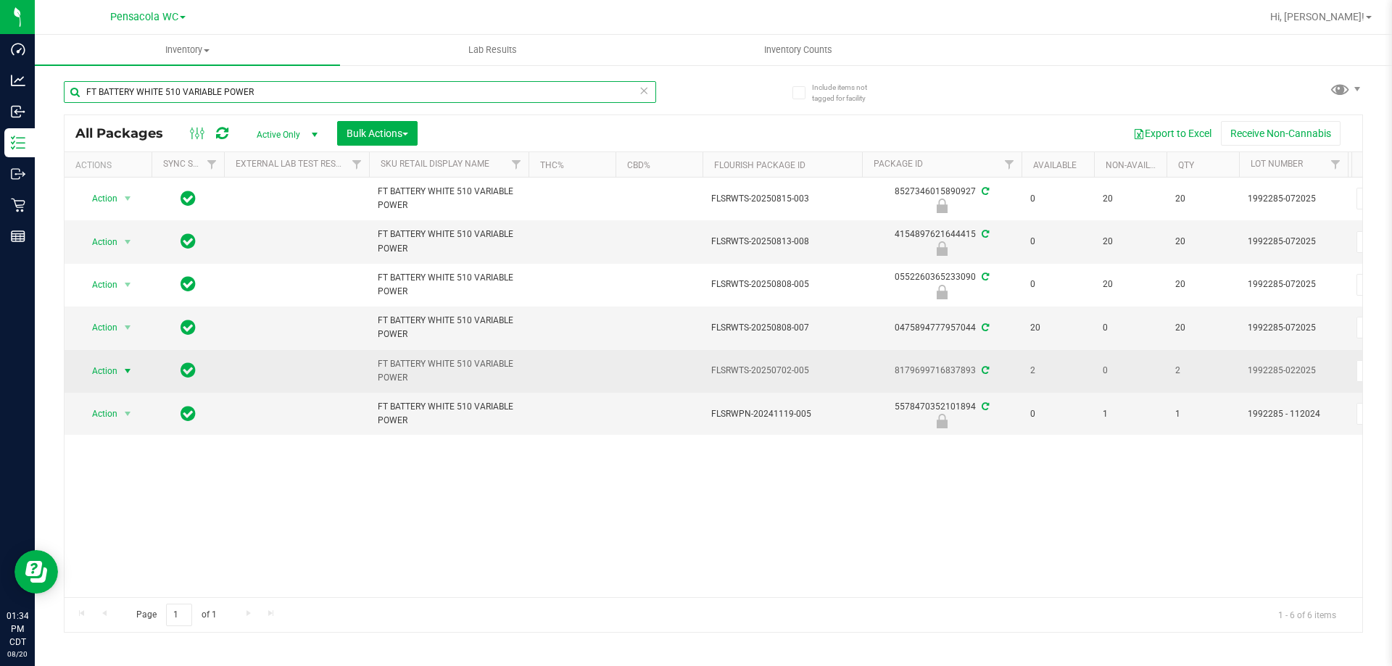
type input "FT BATTERY WHITE 510 VARIABLE POWER"
click at [128, 370] on span "select" at bounding box center [128, 371] width 12 height 12
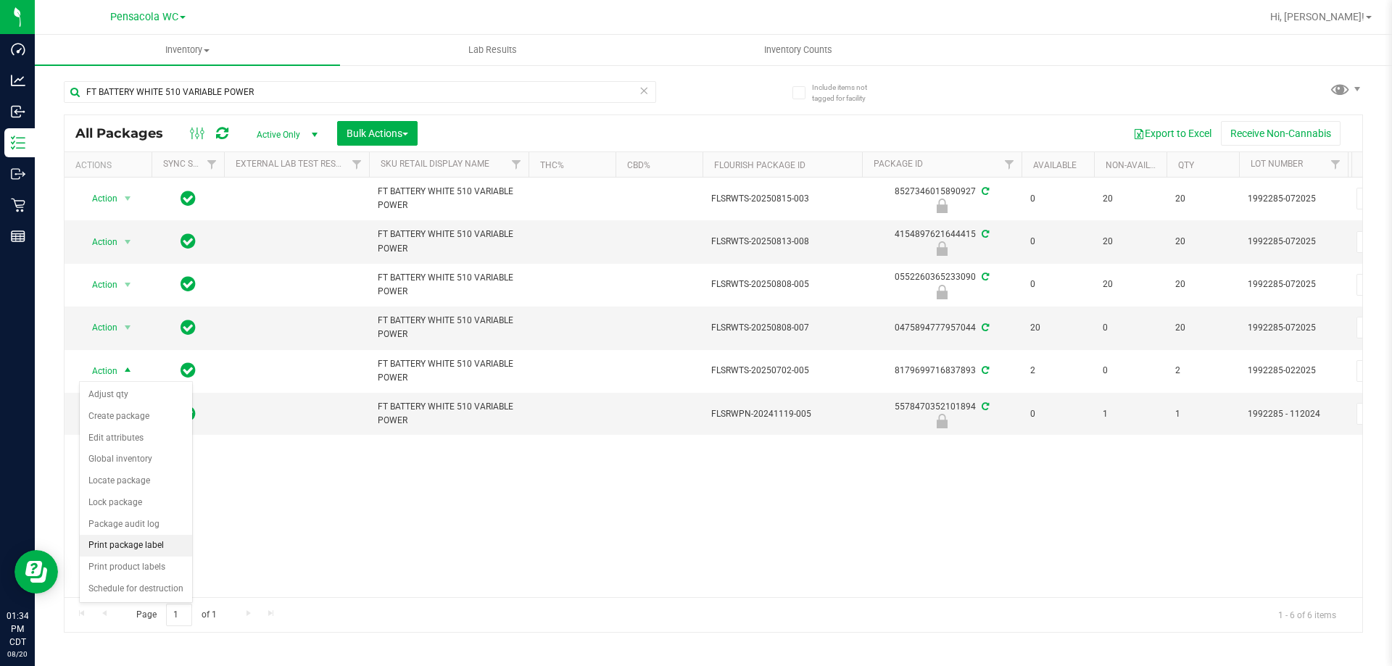
click at [174, 546] on li "Print package label" at bounding box center [136, 546] width 112 height 22
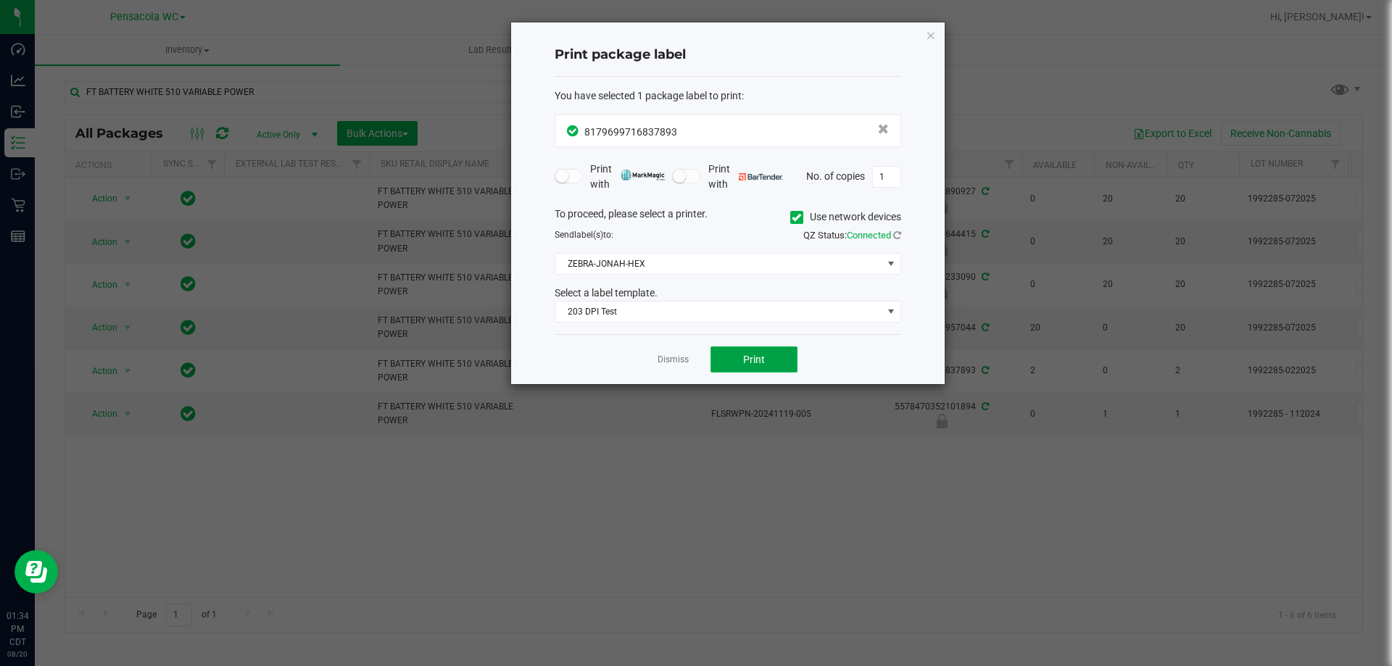
click at [728, 363] on button "Print" at bounding box center [753, 359] width 87 height 26
click at [669, 357] on link "Dismiss" at bounding box center [672, 360] width 31 height 12
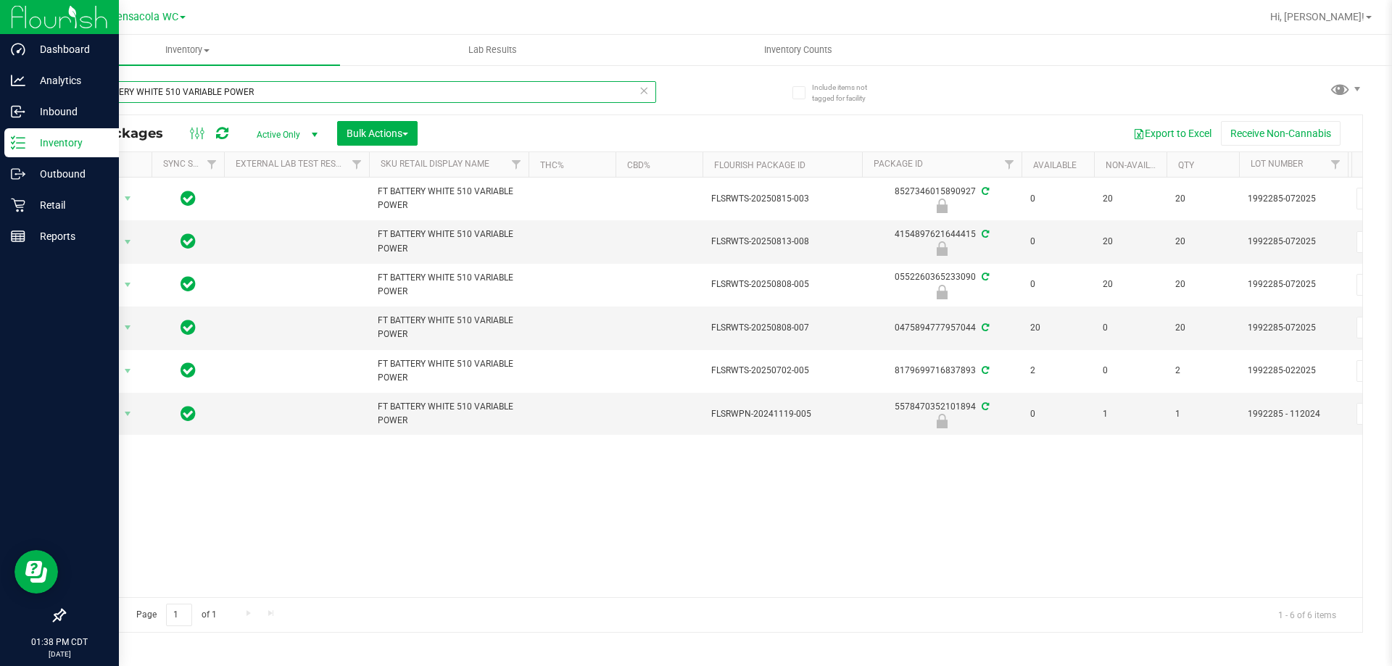
drag, startPoint x: 278, startPoint y: 85, endPoint x: 0, endPoint y: 13, distance: 287.4
click at [0, 13] on div "Dashboard Analytics Inbound Inventory Outbound Retail Reports 01:38 PM CDT [DAT…" at bounding box center [696, 333] width 1392 height 666
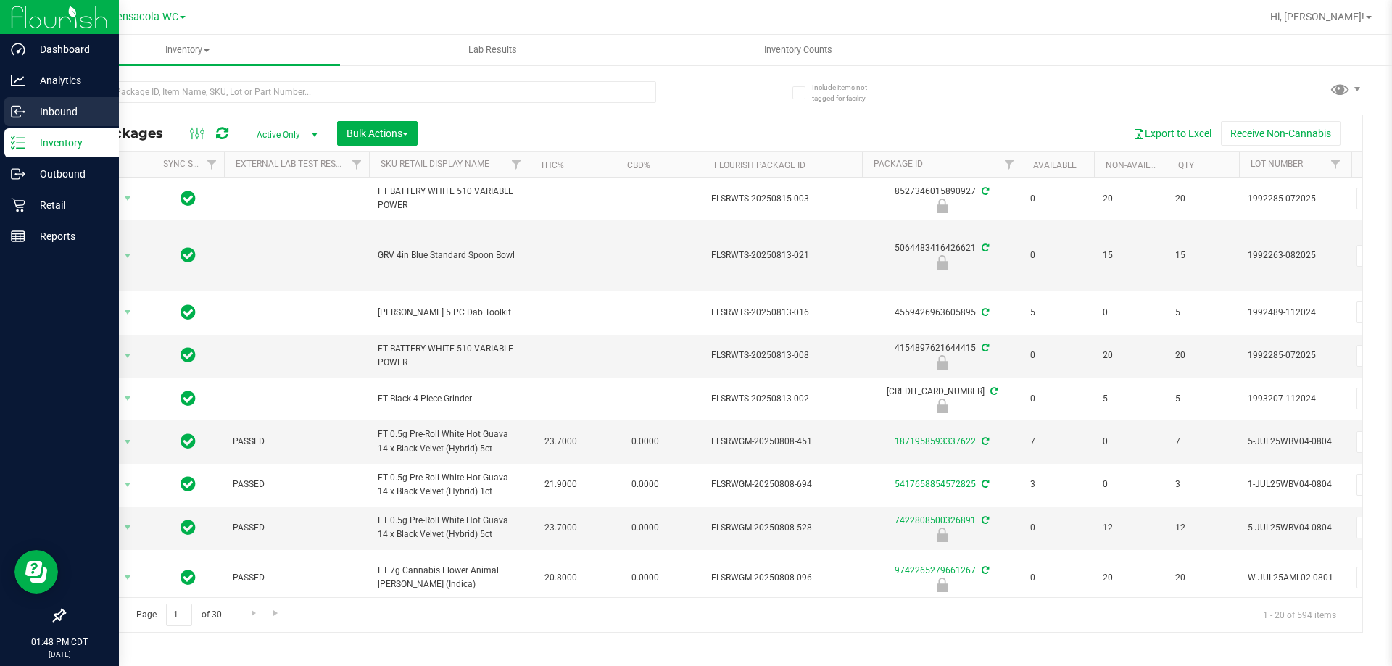
click at [44, 101] on div "Inbound" at bounding box center [61, 111] width 115 height 29
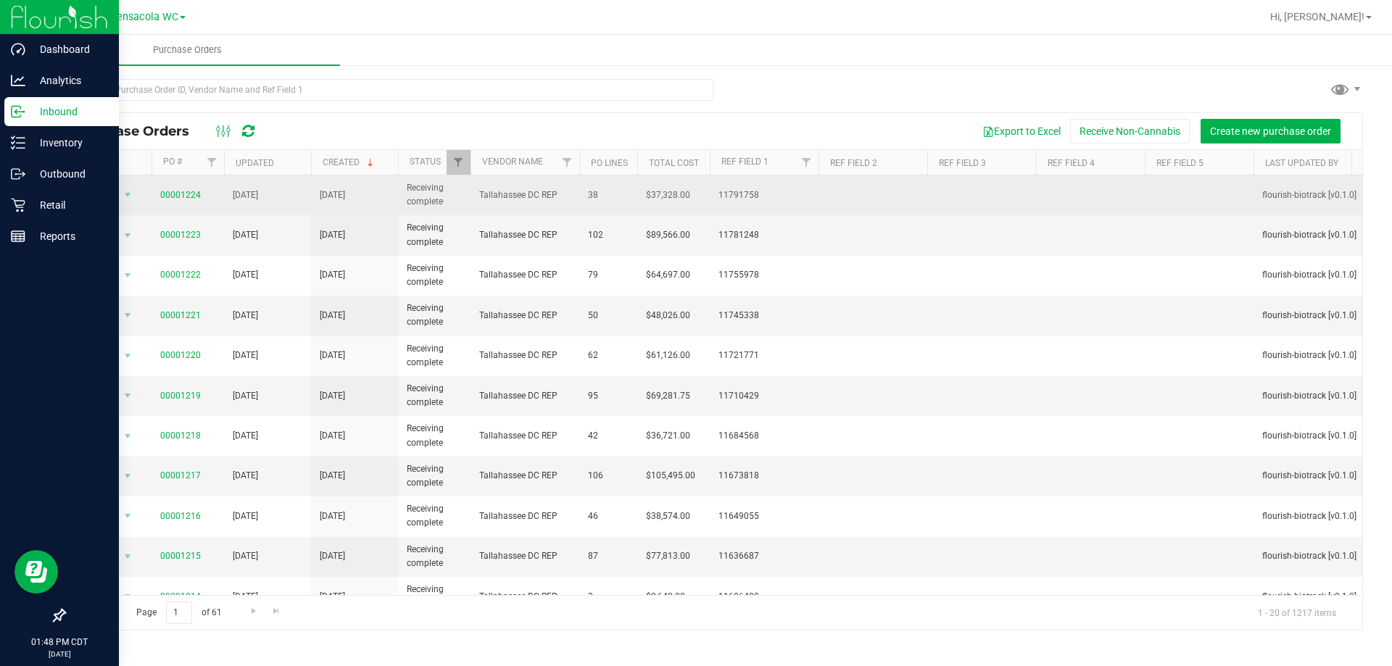
click at [381, 190] on td "[DATE]" at bounding box center [354, 195] width 87 height 40
click at [373, 186] on td "[DATE]" at bounding box center [354, 195] width 87 height 40
click at [393, 200] on td "[DATE]" at bounding box center [354, 195] width 87 height 40
